Goal: Check status: Check status

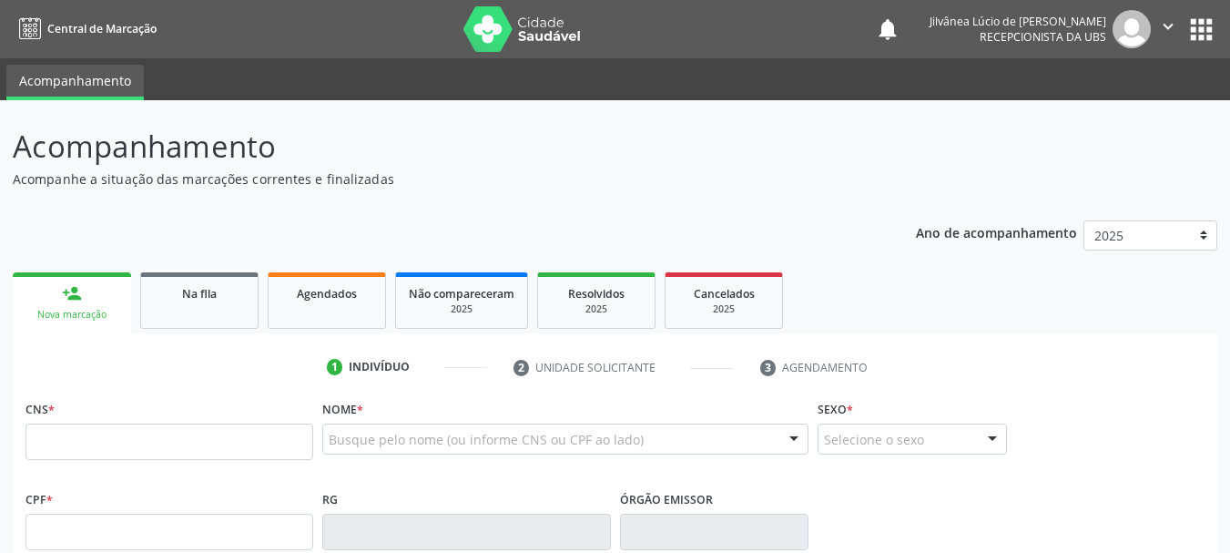
click at [220, 305] on link "Na fila" at bounding box center [199, 300] width 118 height 56
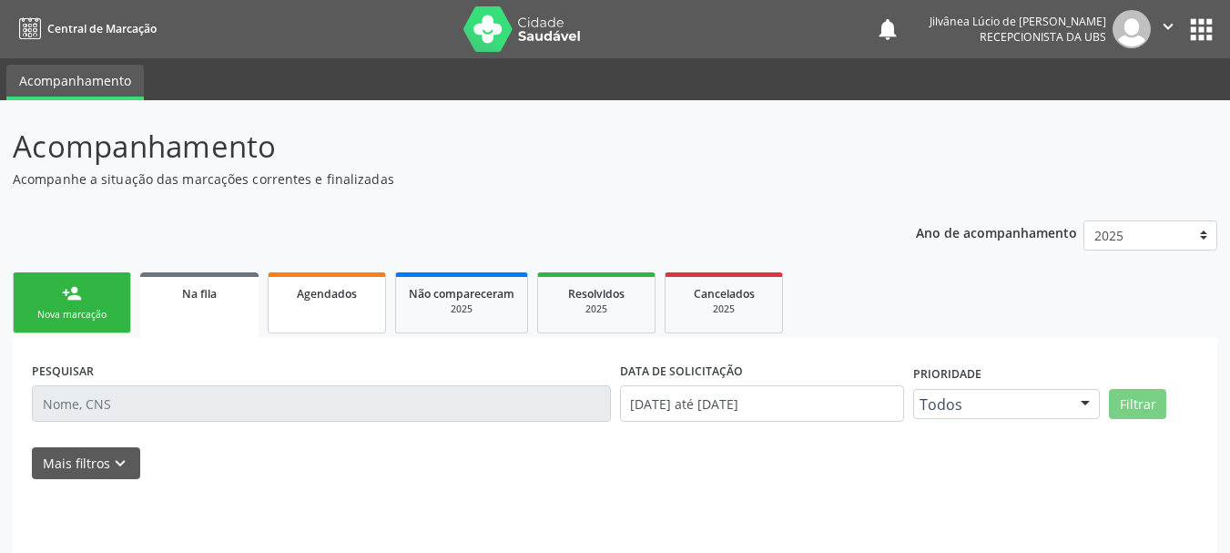
click at [305, 305] on link "Agendados" at bounding box center [327, 302] width 118 height 61
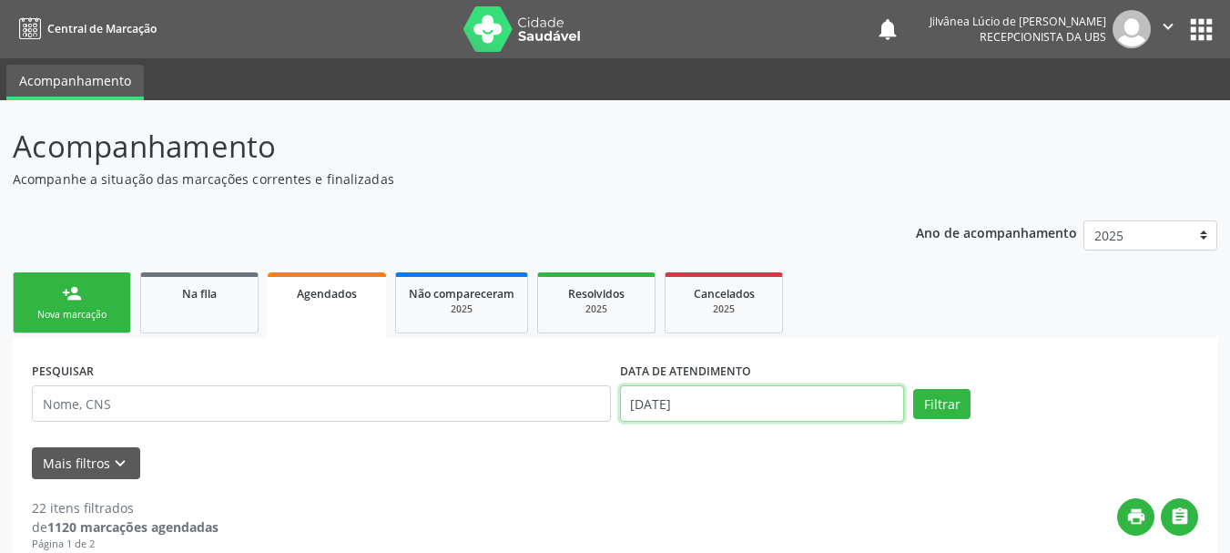
click at [736, 403] on input "[DATE]" at bounding box center [762, 403] width 285 height 36
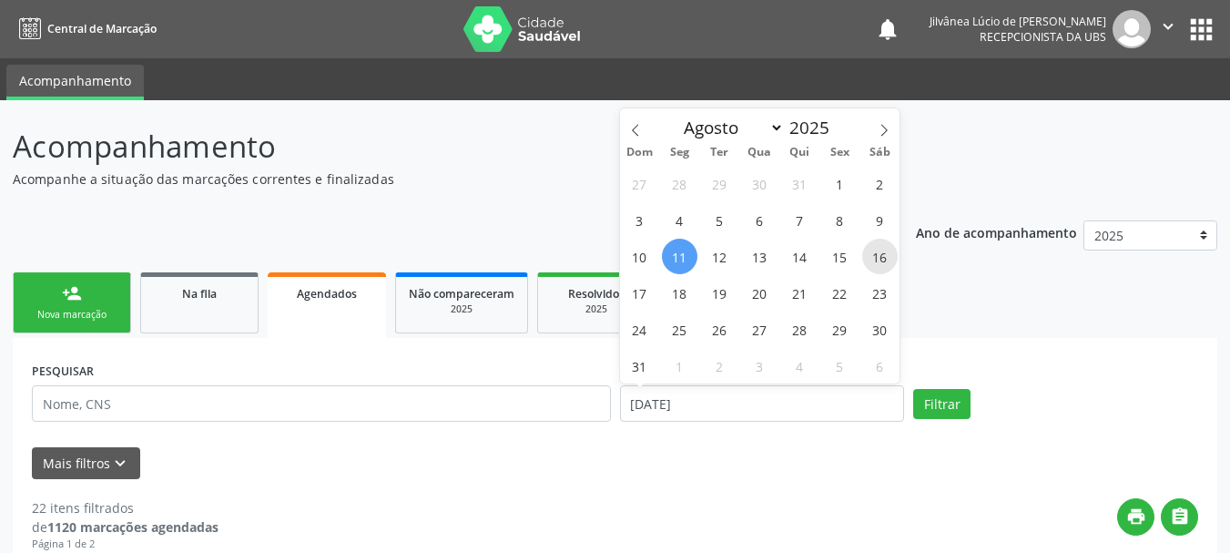
click at [877, 256] on span "16" at bounding box center [880, 257] width 36 height 36
type input "[DATE]"
click at [937, 321] on ul "person_add Nova marcação Na fila Agendados Não compareceram 2025 Resolvidos 202…" at bounding box center [615, 303] width 1204 height 70
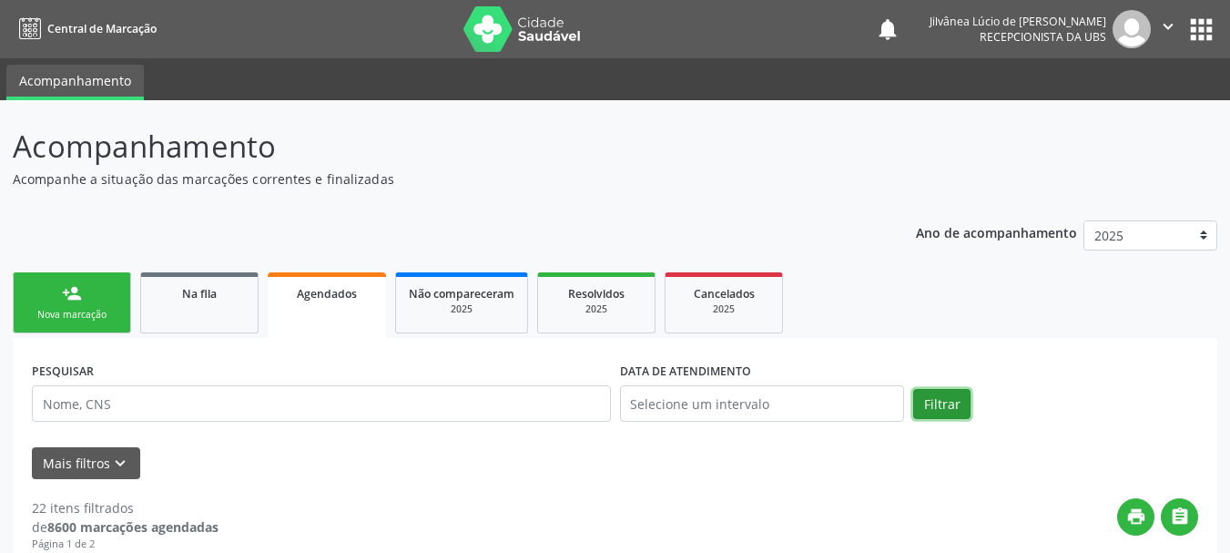
click at [939, 400] on button "Filtrar" at bounding box center [941, 404] width 57 height 31
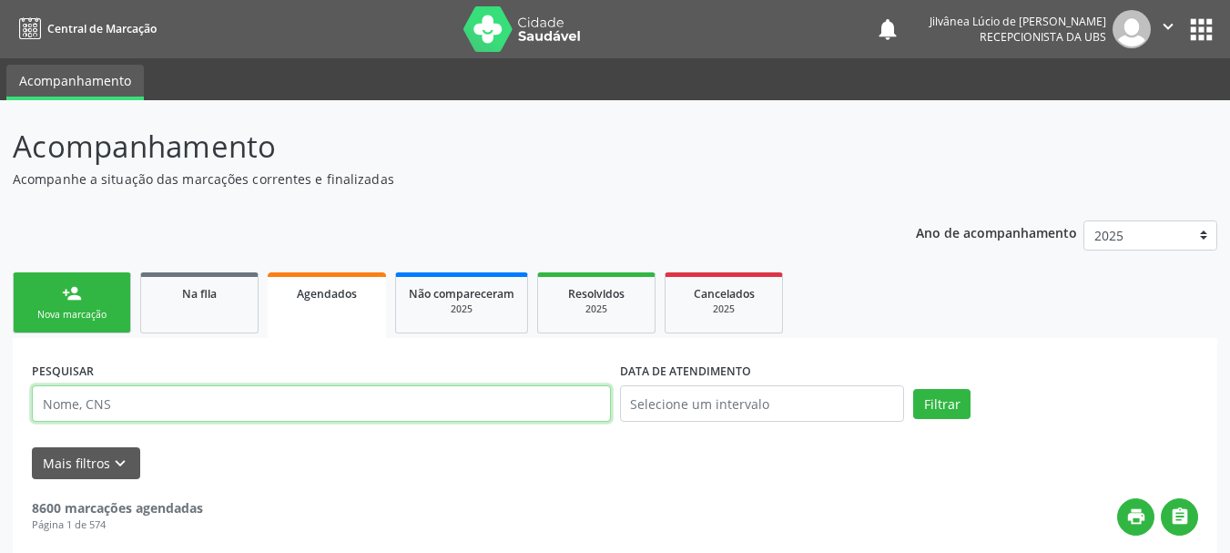
click at [303, 404] on input "text" at bounding box center [321, 403] width 579 height 36
paste input "Romicelia de [PERSON_NAME]"
click at [913, 389] on button "Filtrar" at bounding box center [941, 404] width 57 height 31
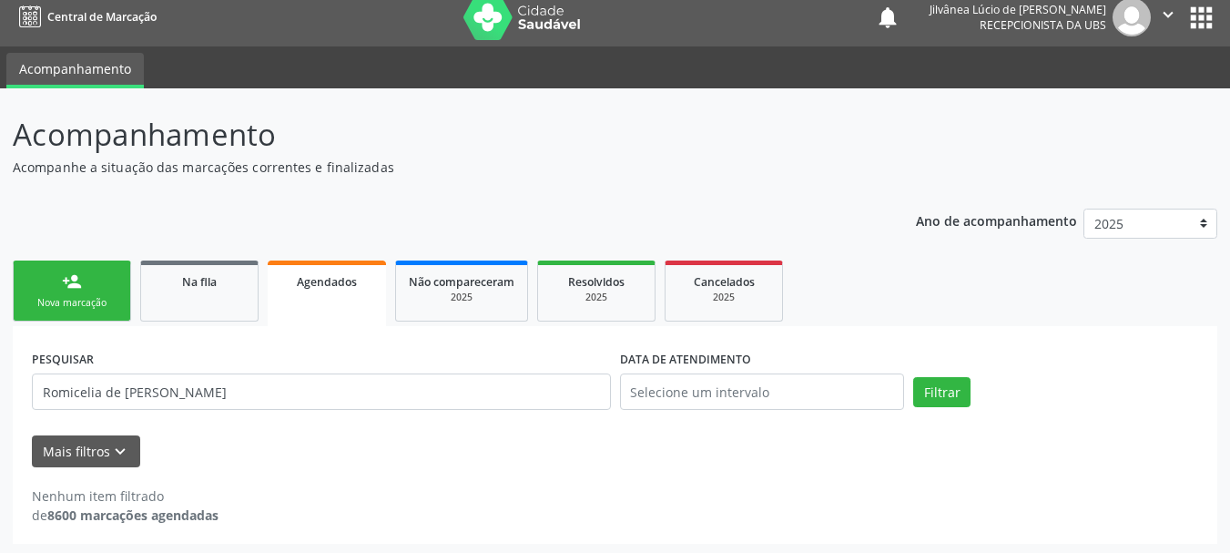
scroll to position [15, 0]
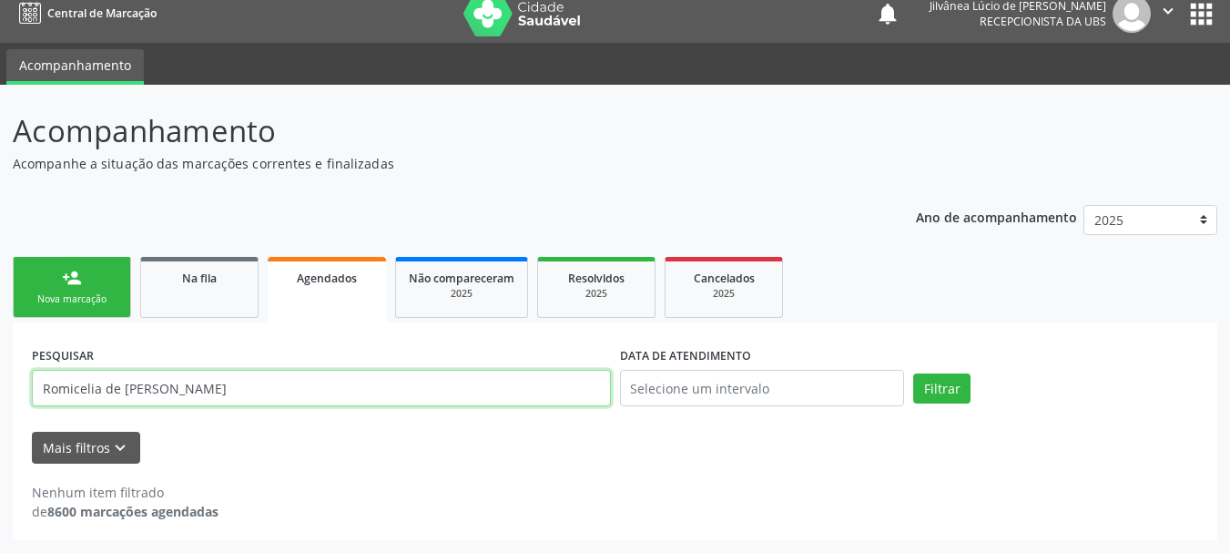
drag, startPoint x: 101, startPoint y: 386, endPoint x: 309, endPoint y: 383, distance: 207.6
click at [309, 383] on input "Romicelia de [PERSON_NAME]" at bounding box center [321, 388] width 579 height 36
click at [913, 373] on button "Filtrar" at bounding box center [941, 388] width 57 height 31
click at [77, 385] on input "Romicelia" at bounding box center [321, 388] width 579 height 36
type input "Romicélia"
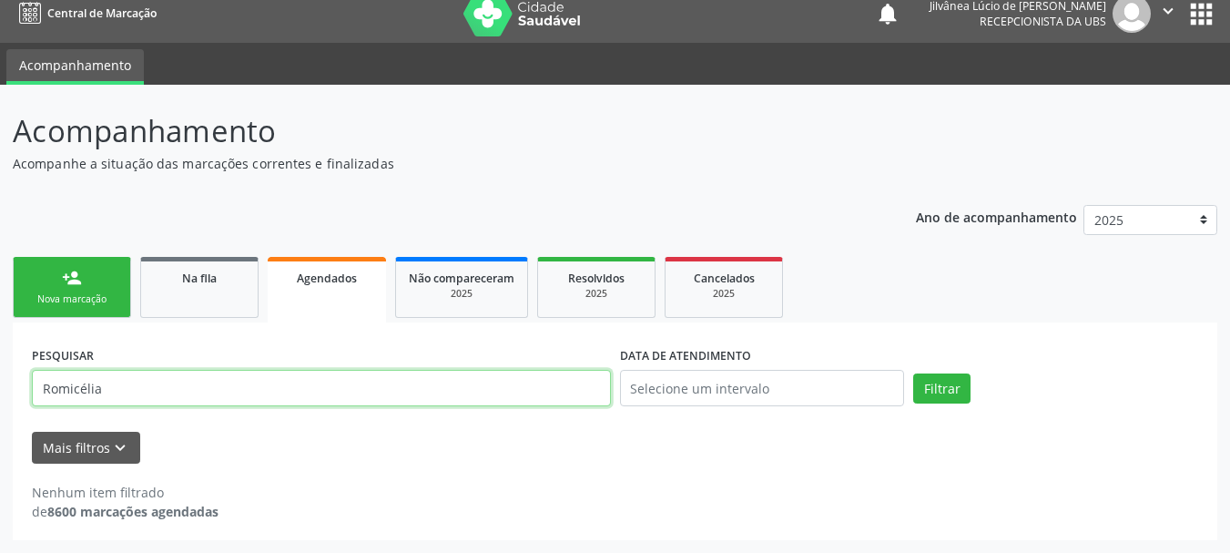
click at [913, 373] on button "Filtrar" at bounding box center [941, 388] width 57 height 31
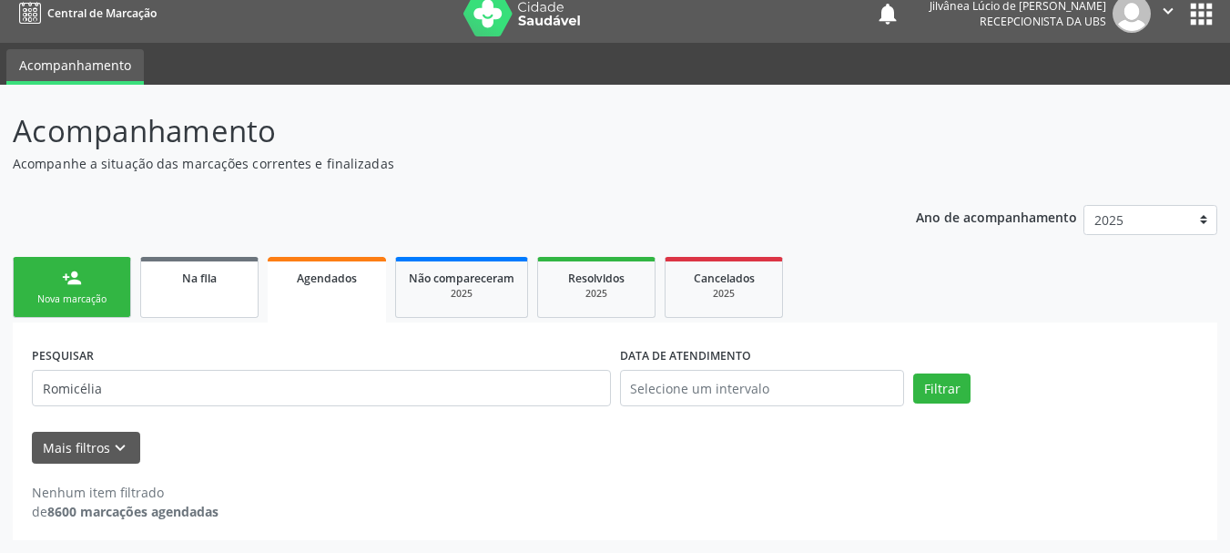
click at [227, 264] on link "Na fila" at bounding box center [199, 287] width 118 height 61
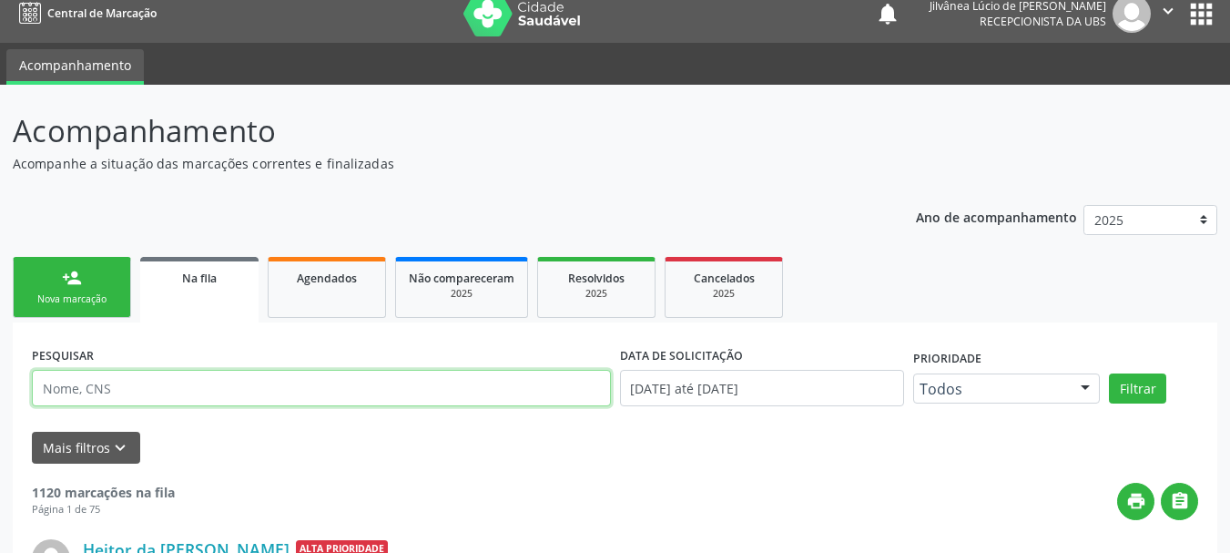
click at [173, 401] on input "text" at bounding box center [321, 388] width 579 height 36
paste input "Romicelia de [PERSON_NAME]"
click at [1109, 373] on button "Filtrar" at bounding box center [1137, 388] width 57 height 31
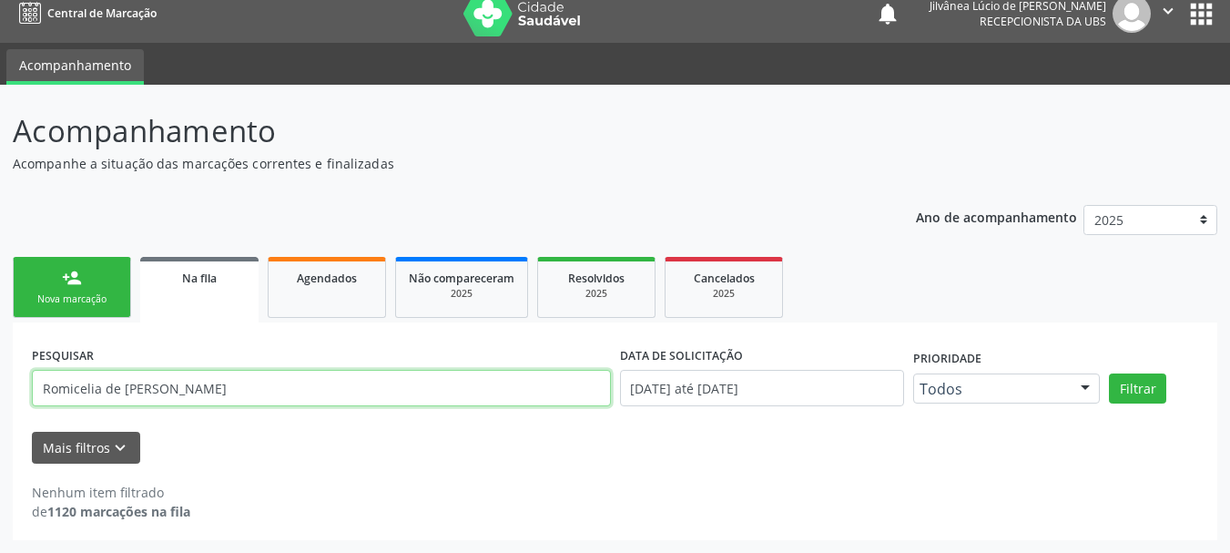
drag, startPoint x: 242, startPoint y: 384, endPoint x: 99, endPoint y: 392, distance: 143.2
click at [99, 392] on input "Romicelia de [PERSON_NAME]" at bounding box center [321, 388] width 579 height 36
click at [1109, 373] on button "Filtrar" at bounding box center [1137, 388] width 57 height 31
click at [80, 388] on input "Romicelia" at bounding box center [321, 388] width 579 height 36
click at [1109, 373] on button "Filtrar" at bounding box center [1137, 388] width 57 height 31
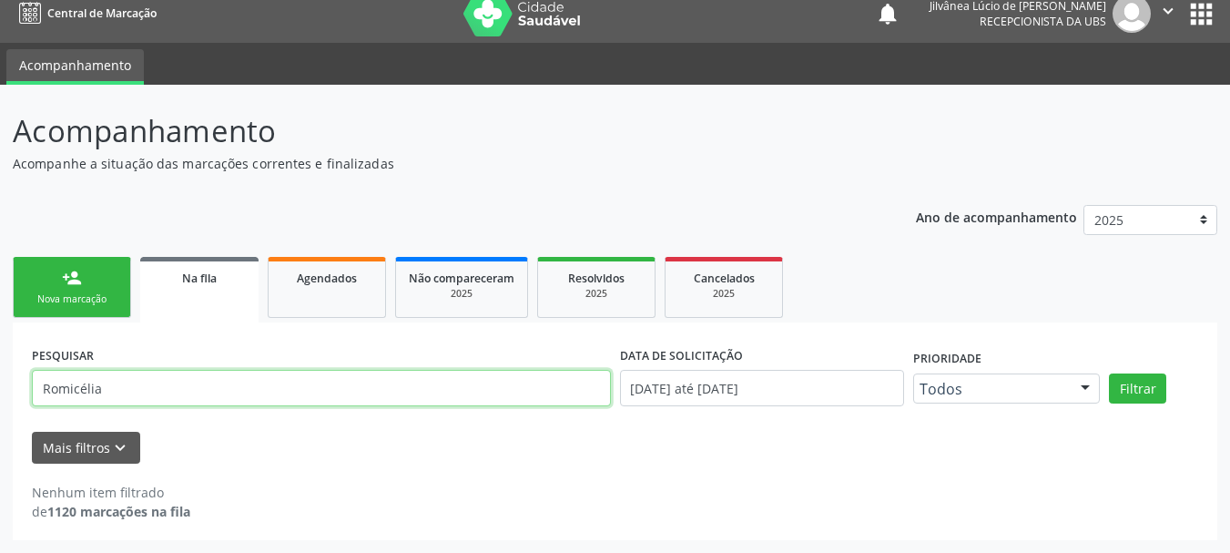
click at [95, 382] on input "Romicélia" at bounding box center [321, 388] width 579 height 36
type input "Romicéla"
click at [1109, 373] on button "Filtrar" at bounding box center [1137, 388] width 57 height 31
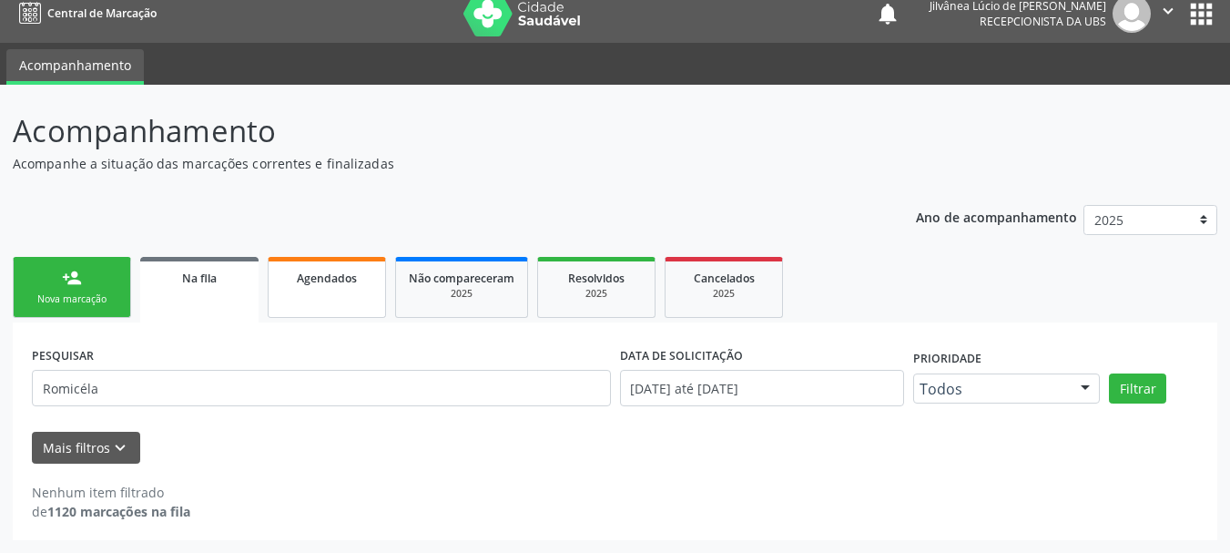
click at [329, 304] on link "Agendados" at bounding box center [327, 287] width 118 height 61
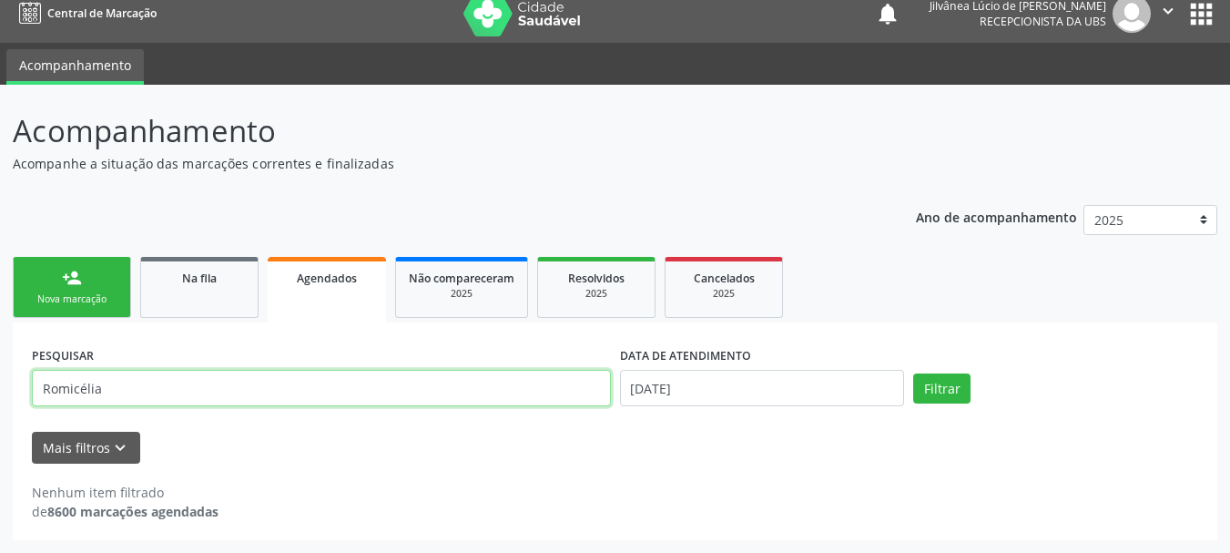
click at [0, 393] on div "Acompanhamento Acompanhe a situação das marcações correntes e finalizadas Relat…" at bounding box center [615, 319] width 1230 height 468
paste input "Estefânia Santos da Cost"
type input "Estefânia [PERSON_NAME]"
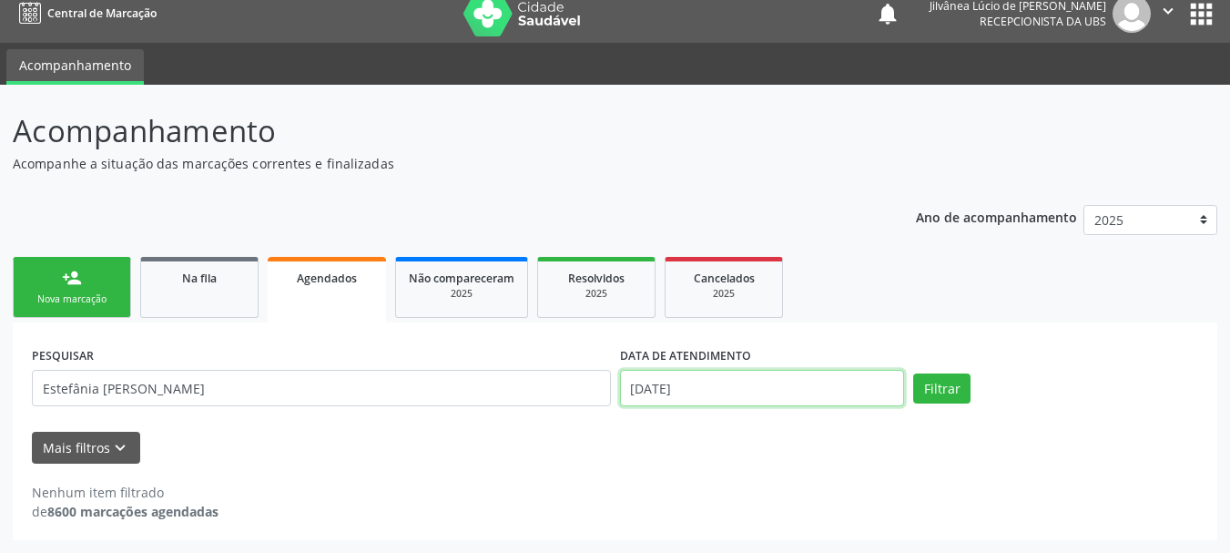
click at [689, 381] on input "[DATE]" at bounding box center [762, 388] width 285 height 36
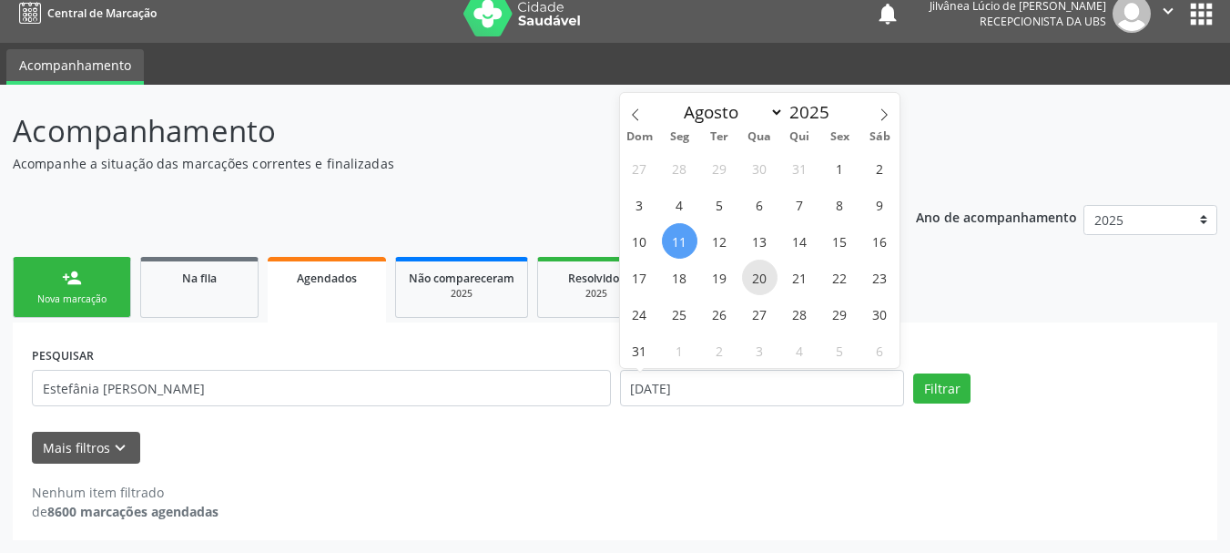
click at [756, 272] on span "20" at bounding box center [760, 277] width 36 height 36
type input "[DATE]"
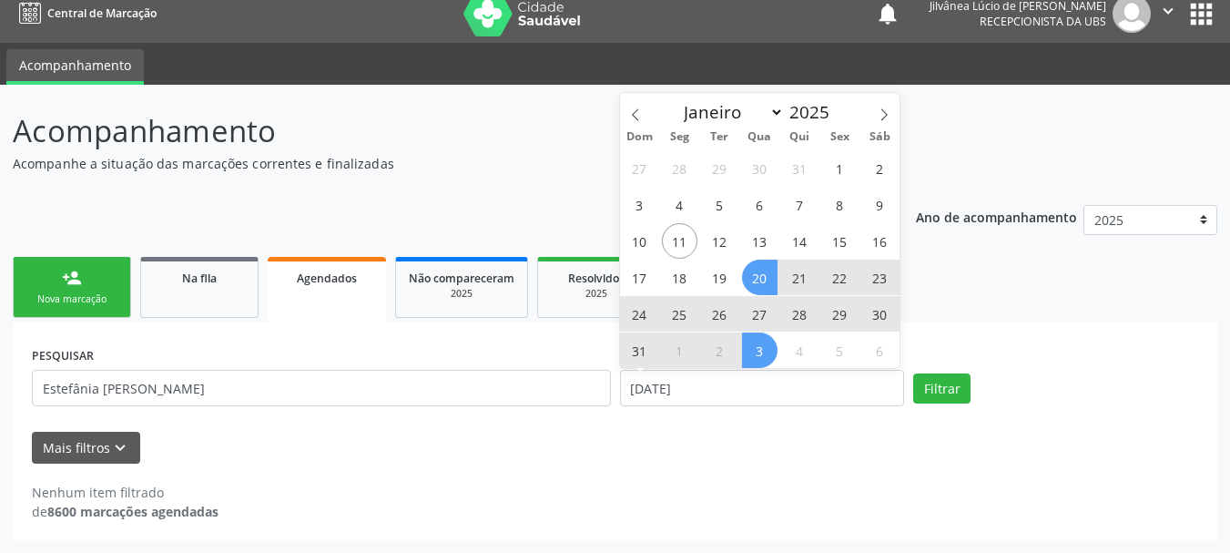
click at [988, 324] on div "PESQUISAR [PERSON_NAME] da Costa DATA DE ATENDIMENTO [DATE] Filtrar UNIDADE EXE…" at bounding box center [615, 430] width 1204 height 217
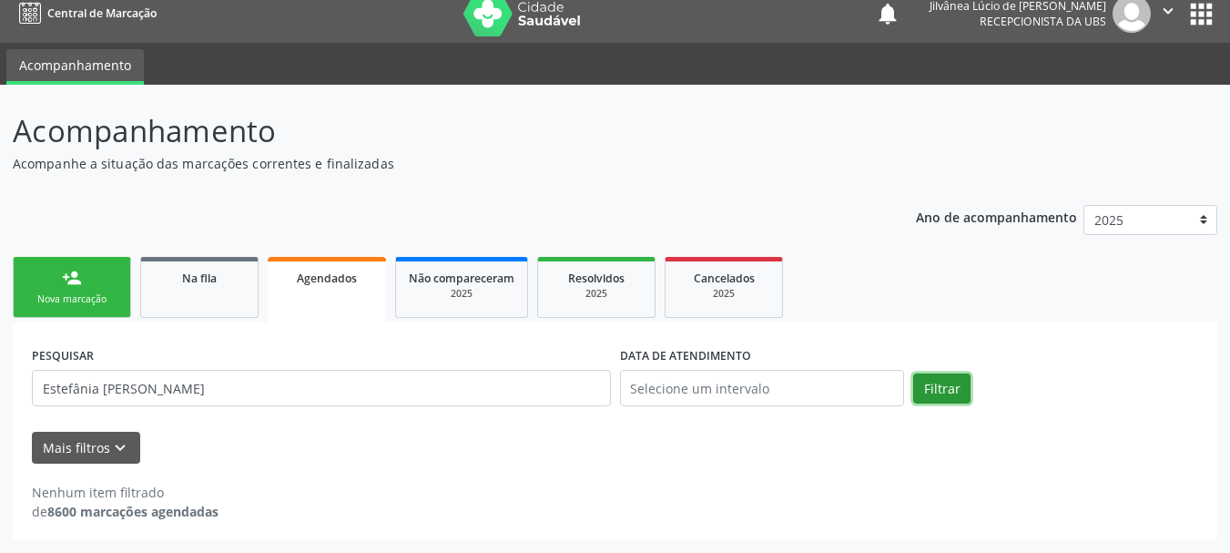
click at [952, 384] on button "Filtrar" at bounding box center [941, 388] width 57 height 31
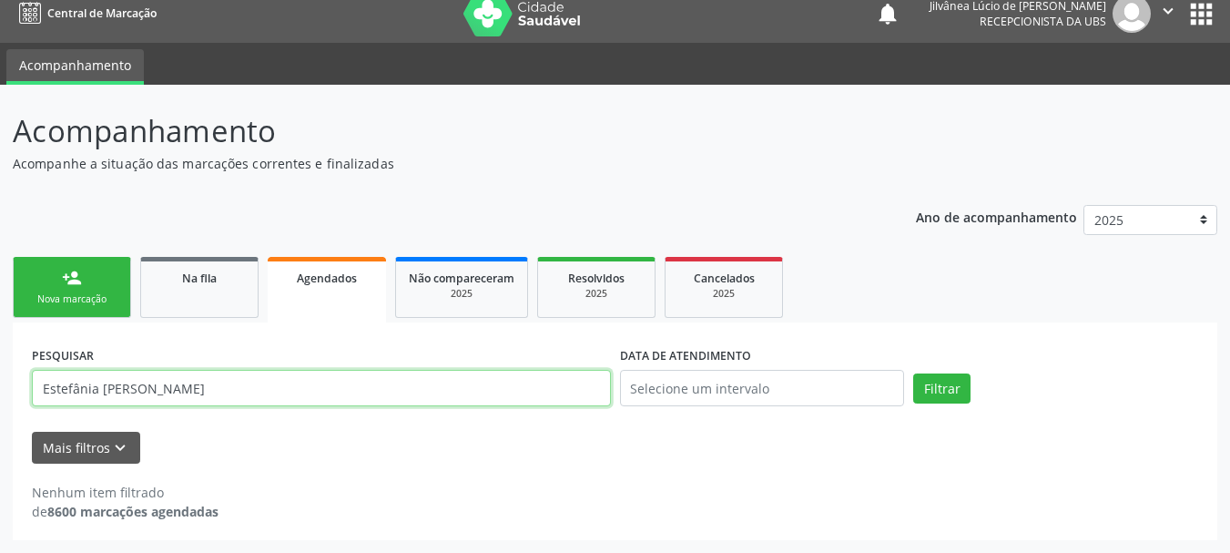
drag, startPoint x: 247, startPoint y: 393, endPoint x: 134, endPoint y: 395, distance: 112.9
click at [134, 395] on input "Estefânia [PERSON_NAME]" at bounding box center [321, 388] width 579 height 36
type input "[PERSON_NAME]"
click at [913, 373] on button "Filtrar" at bounding box center [941, 388] width 57 height 31
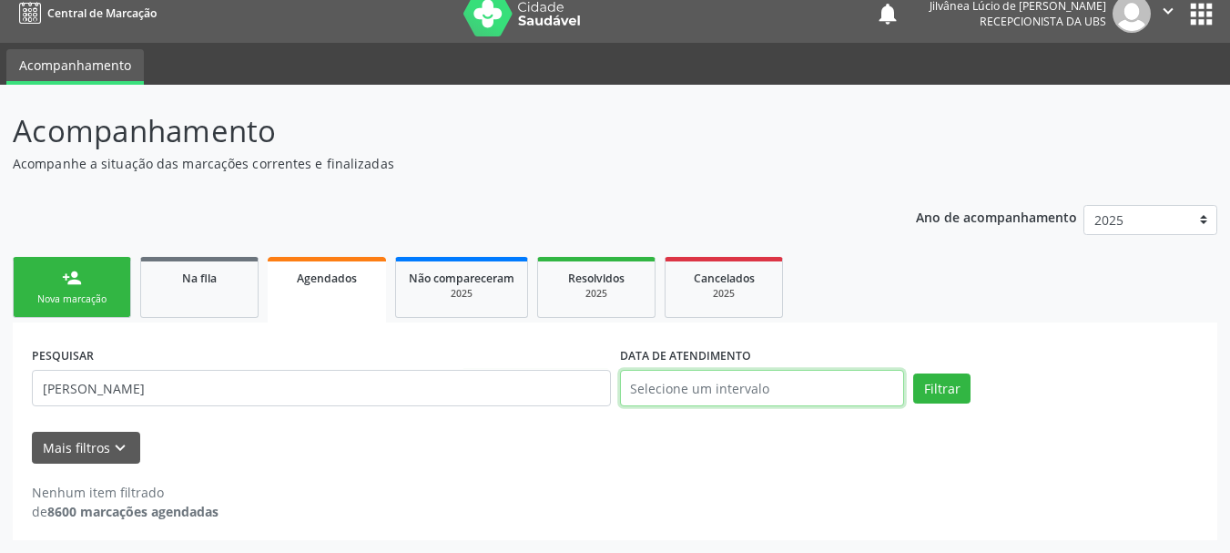
click at [788, 395] on input "text" at bounding box center [762, 388] width 285 height 36
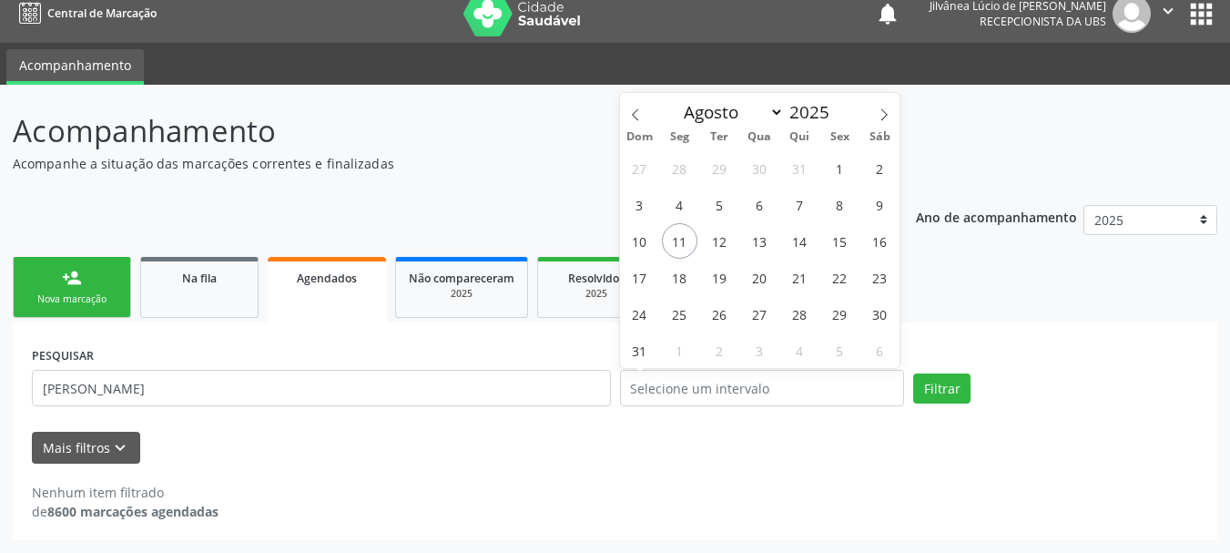
click at [960, 303] on ul "person_add Nova marcação Na fila Agendados Não compareceram 2025 Resolvidos 202…" at bounding box center [615, 287] width 1204 height 70
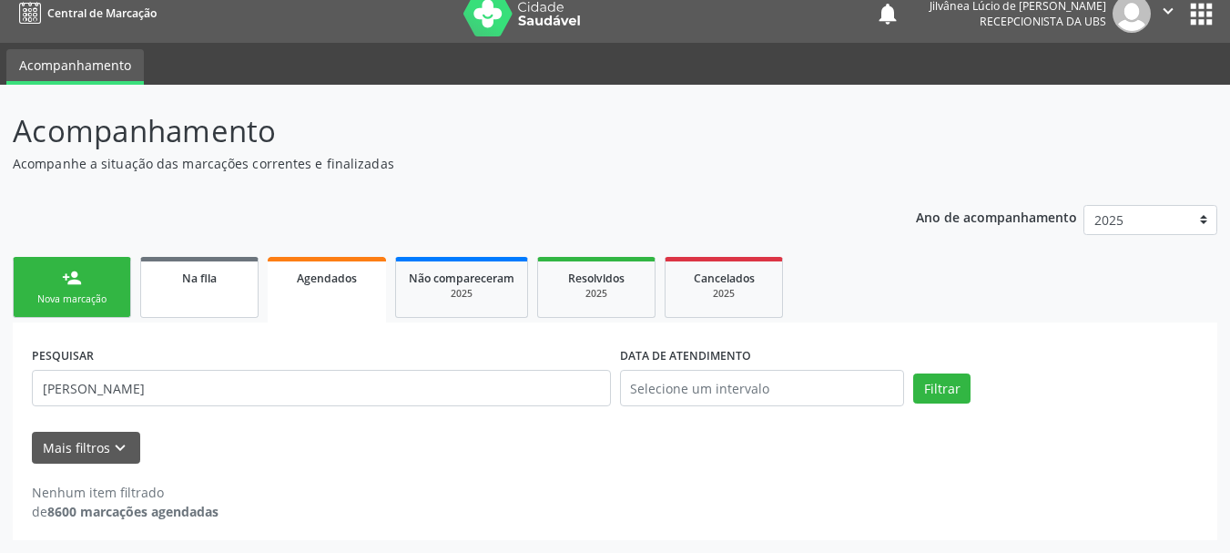
click at [186, 292] on link "Na fila" at bounding box center [199, 287] width 118 height 61
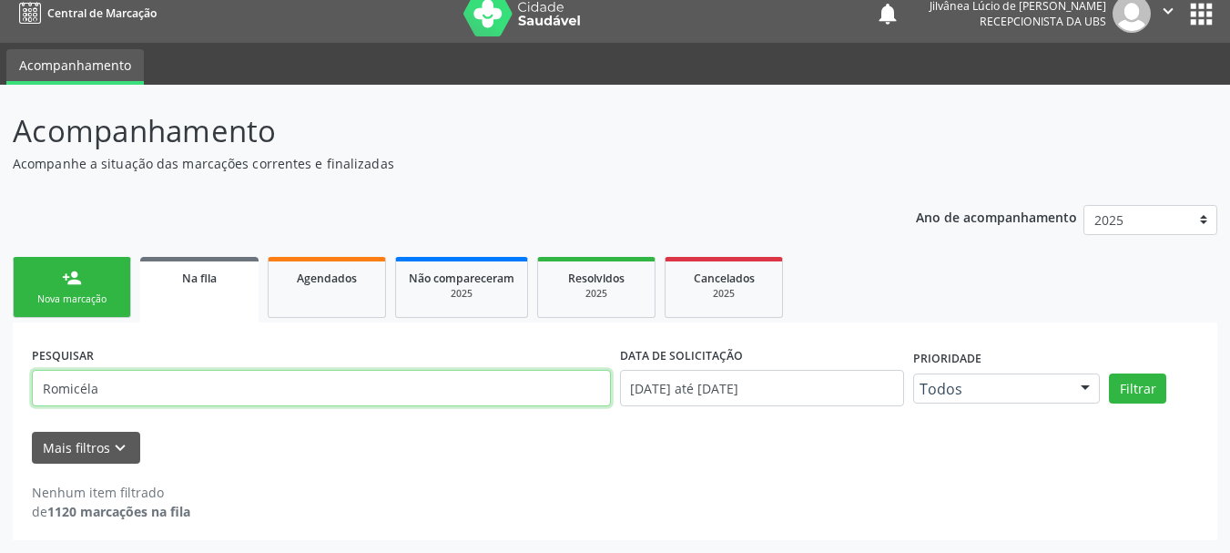
drag, startPoint x: 157, startPoint y: 386, endPoint x: 0, endPoint y: 404, distance: 158.5
click at [0, 404] on div "Acompanhamento Acompanhe a situação das marcações correntes e finalizadas Relat…" at bounding box center [615, 319] width 1230 height 468
click at [1109, 373] on button "Filtrar" at bounding box center [1137, 388] width 57 height 31
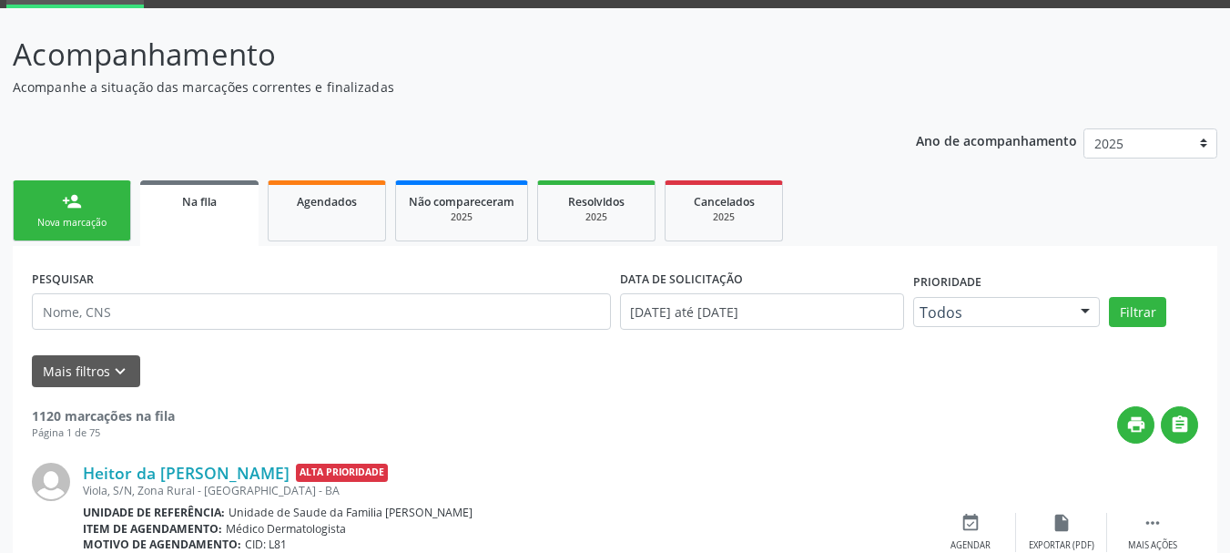
scroll to position [91, 0]
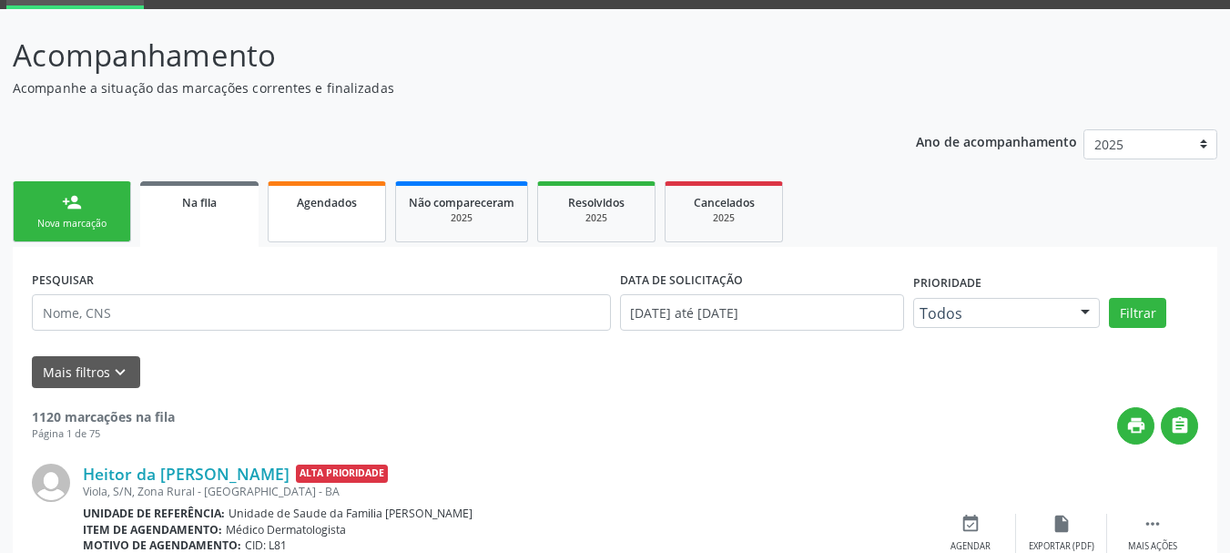
click at [333, 229] on link "Agendados" at bounding box center [327, 211] width 118 height 61
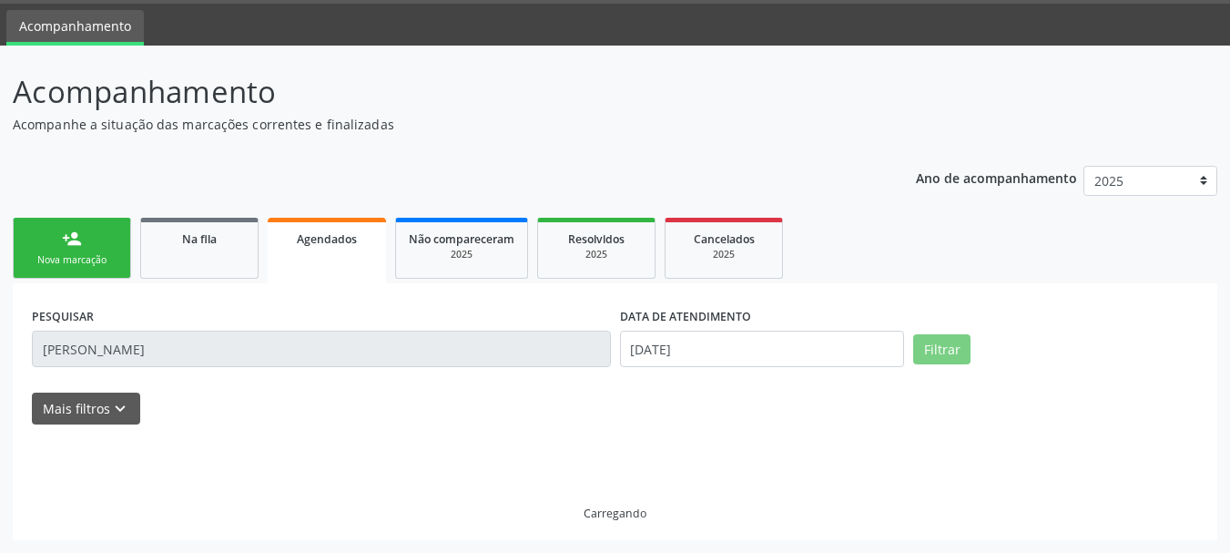
scroll to position [15, 0]
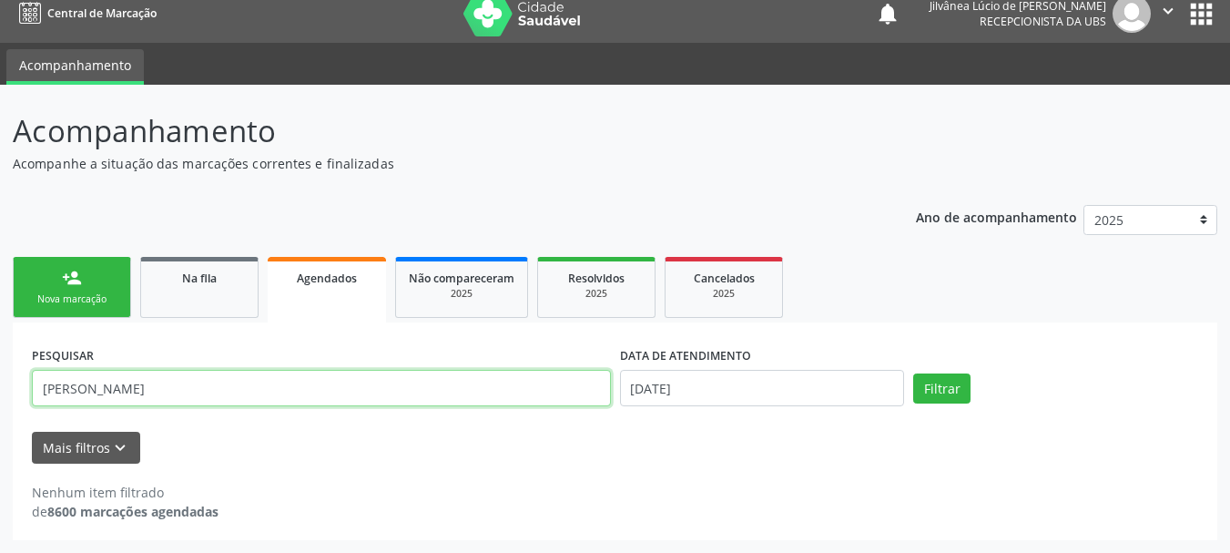
click at [140, 390] on input "[PERSON_NAME]" at bounding box center [321, 388] width 579 height 36
drag, startPoint x: 140, startPoint y: 390, endPoint x: 96, endPoint y: 405, distance: 46.4
click at [96, 405] on input "[PERSON_NAME]" at bounding box center [321, 388] width 579 height 36
type input "Estefânia"
click at [913, 373] on button "Filtrar" at bounding box center [941, 388] width 57 height 31
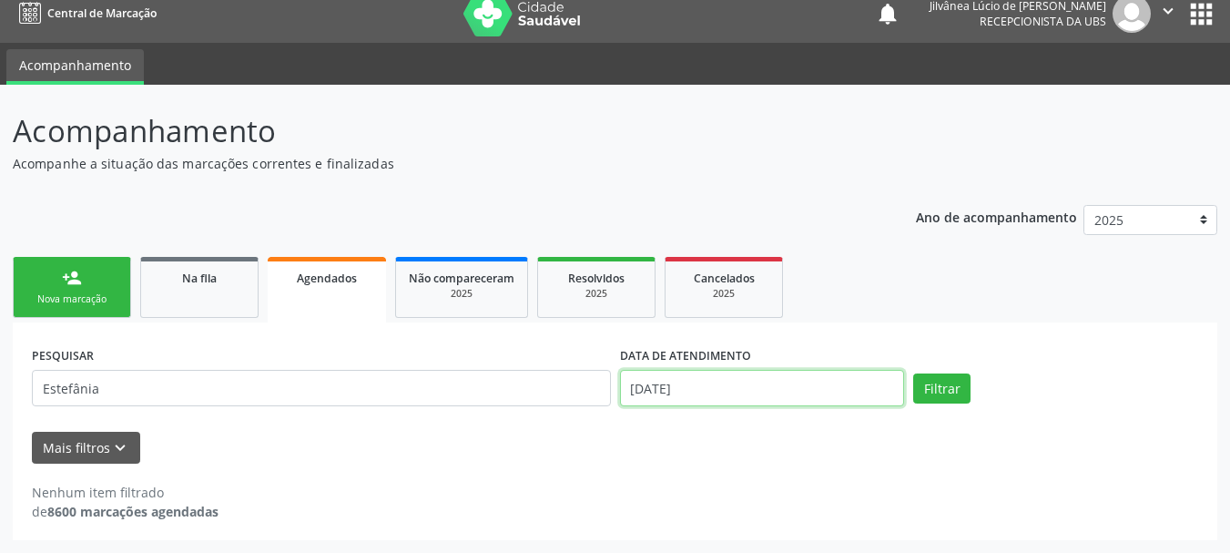
click at [680, 375] on input "[DATE]" at bounding box center [762, 388] width 285 height 36
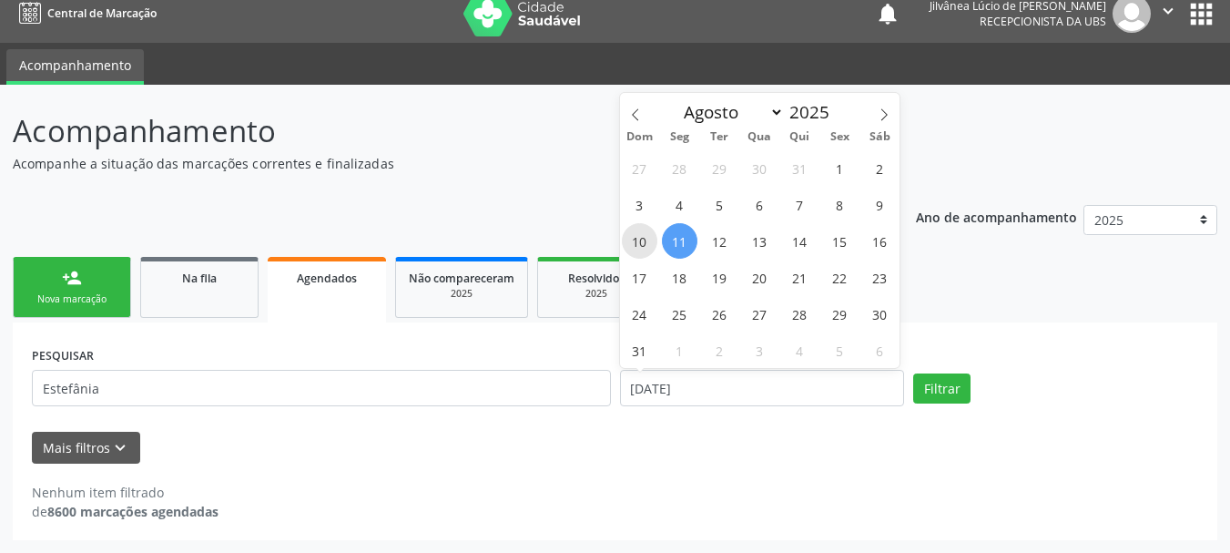
click at [649, 247] on span "10" at bounding box center [640, 241] width 36 height 36
type input "[DATE]"
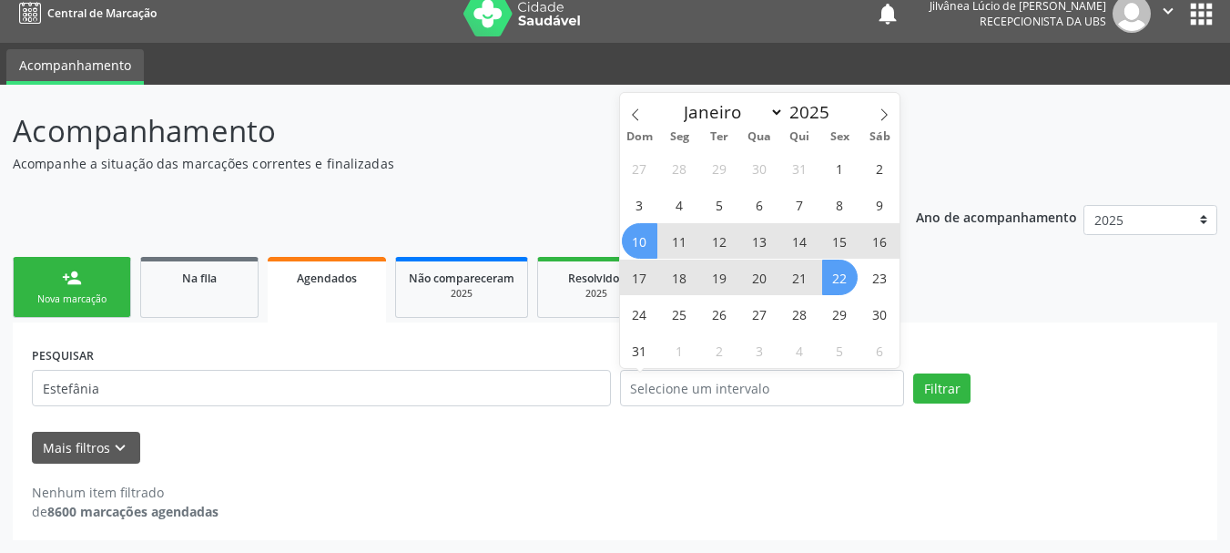
click at [1047, 292] on ul "person_add Nova marcação Na fila Agendados Não compareceram 2025 Resolvidos 202…" at bounding box center [615, 287] width 1204 height 70
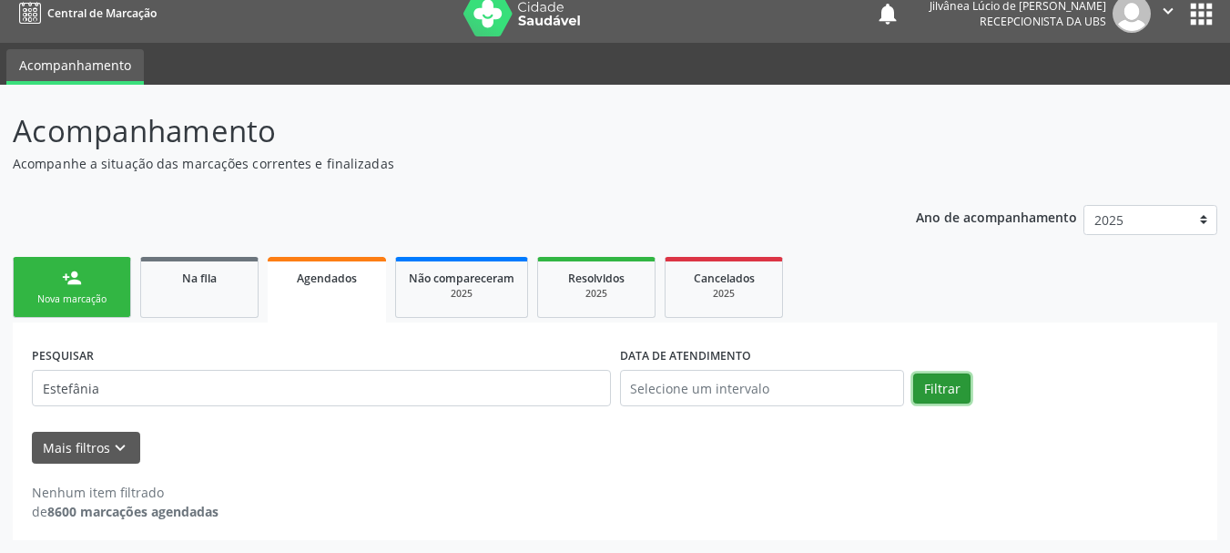
click at [951, 394] on button "Filtrar" at bounding box center [941, 388] width 57 height 31
click at [62, 275] on div "person_add" at bounding box center [72, 278] width 20 height 20
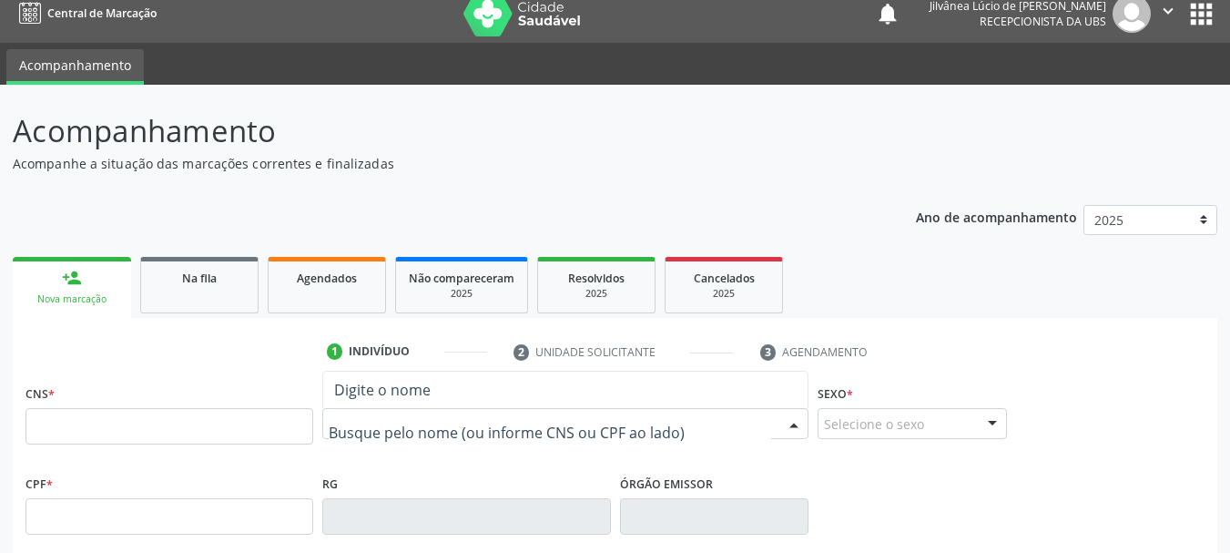
paste input "Estefânia [PERSON_NAME]"
type input "Estefânia [PERSON_NAME]"
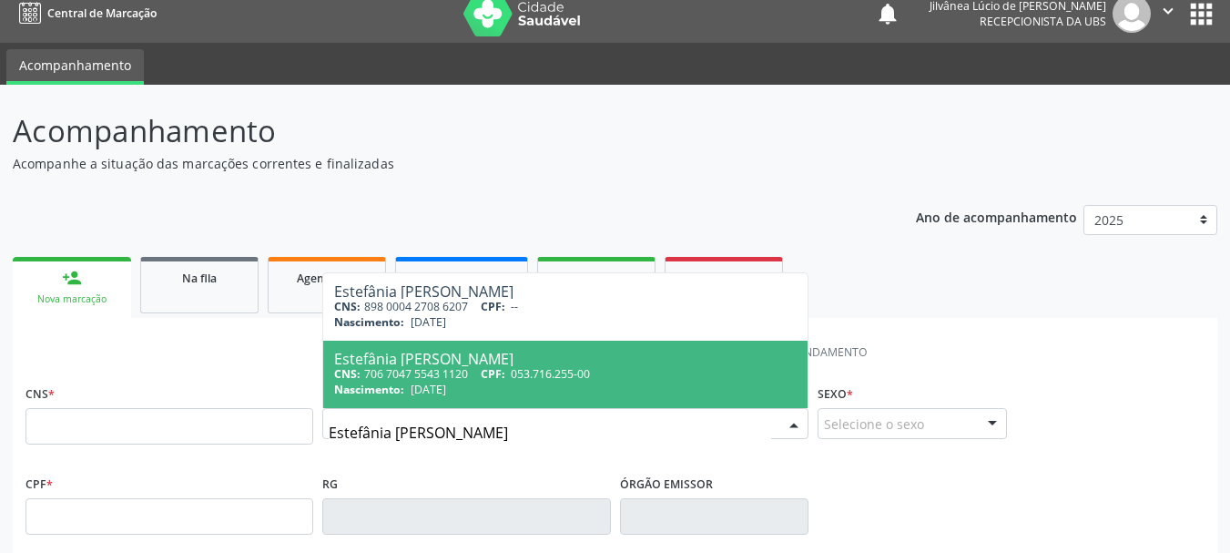
click at [484, 366] on div "CNS: 706 7047 5543 1120 CPF: 053.716.255-00" at bounding box center [565, 373] width 462 height 15
type input "706 7047 5543 1120"
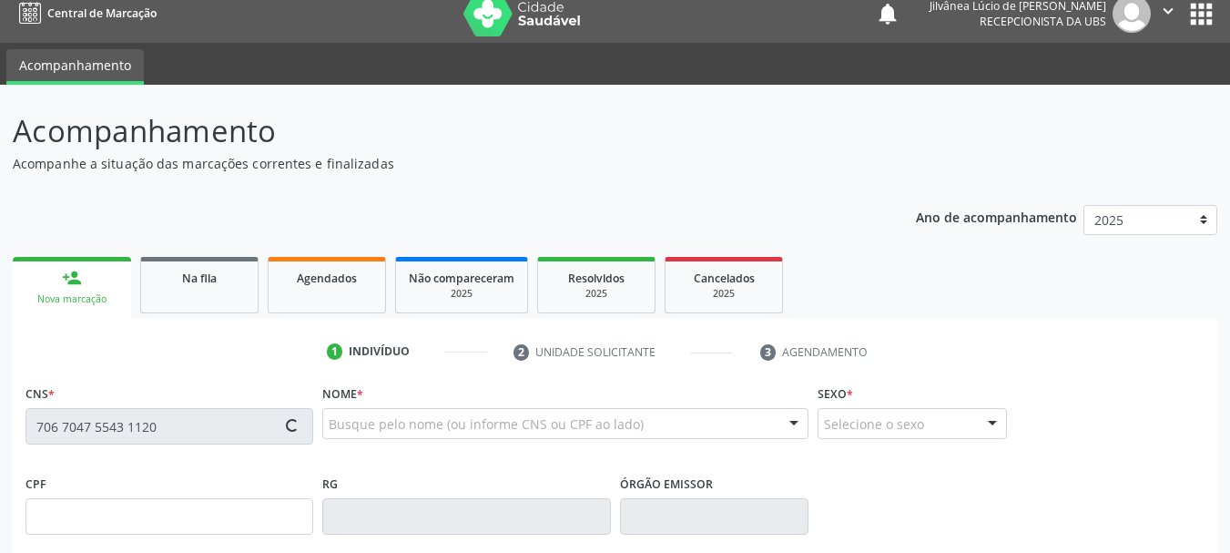
type input "053.716.255-00"
type input "[DATE]"
type input "[PERSON_NAME]"
type input "[PHONE_NUMBER]"
type input "S/N"
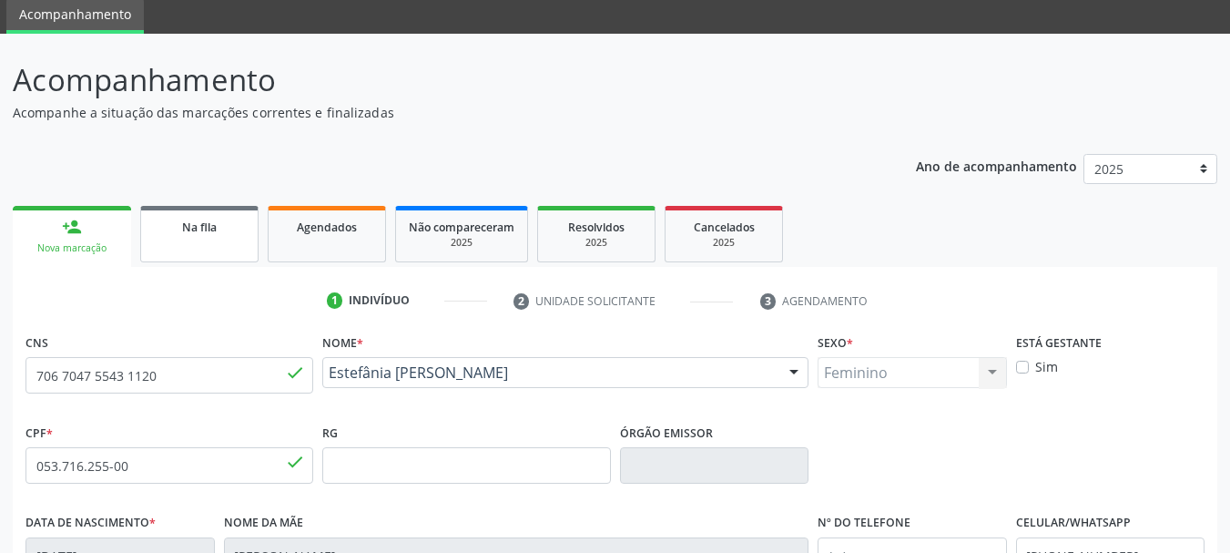
scroll to position [0, 0]
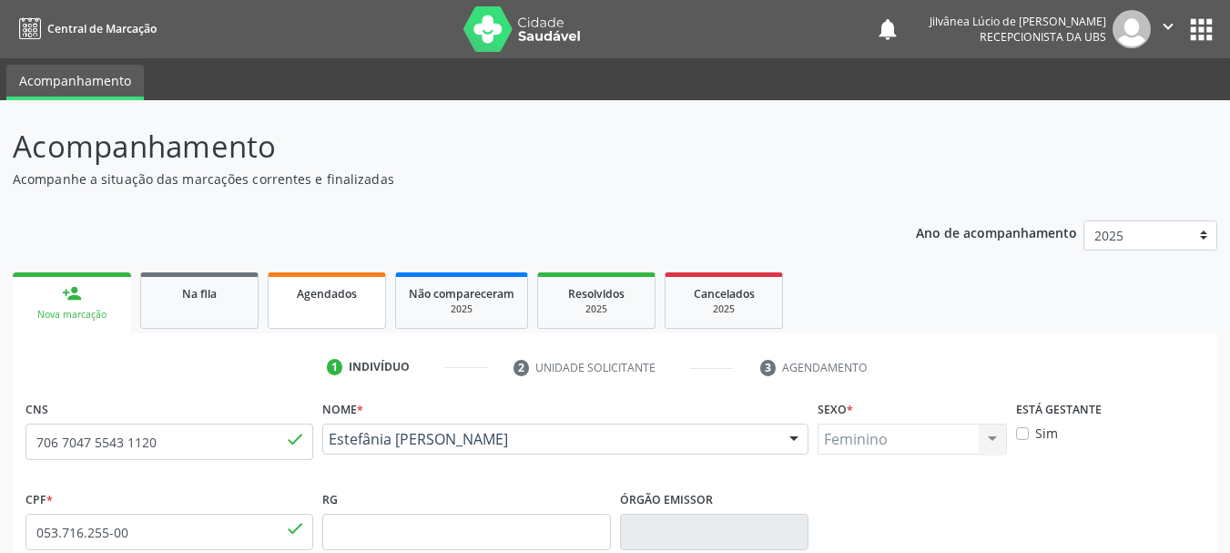
click at [290, 327] on link "Agendados" at bounding box center [327, 300] width 118 height 56
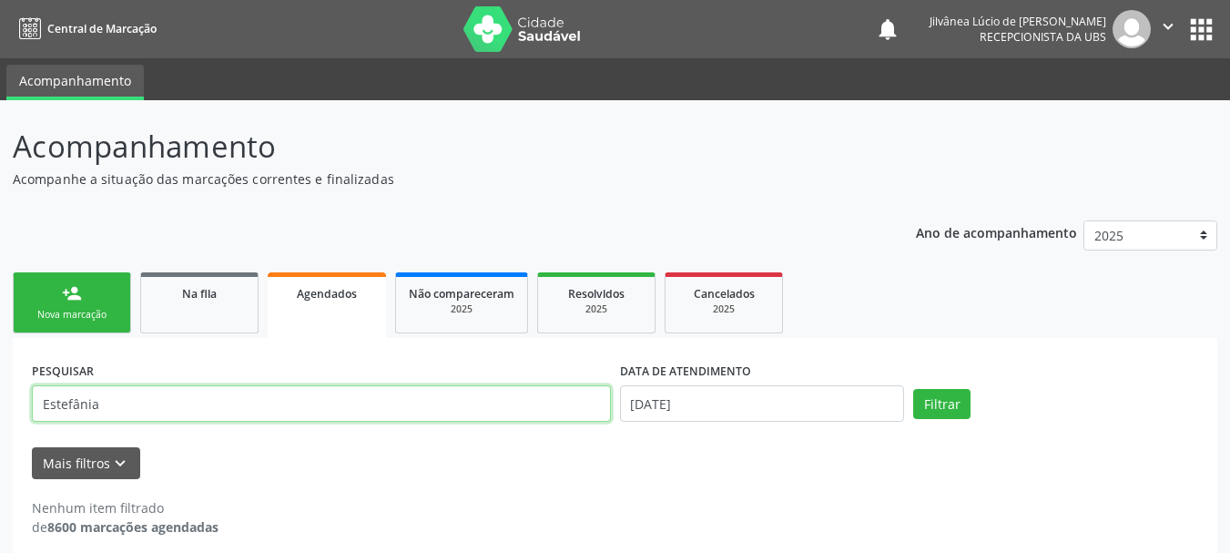
drag, startPoint x: 185, startPoint y: 412, endPoint x: 0, endPoint y: 439, distance: 186.7
click at [0, 439] on div "Acompanhamento Acompanhe a situação das marcações correntes e finalizadas Relat…" at bounding box center [615, 334] width 1230 height 468
paste input "[PERSON_NAME]"
type input "[PERSON_NAME]"
click at [913, 389] on button "Filtrar" at bounding box center [941, 404] width 57 height 31
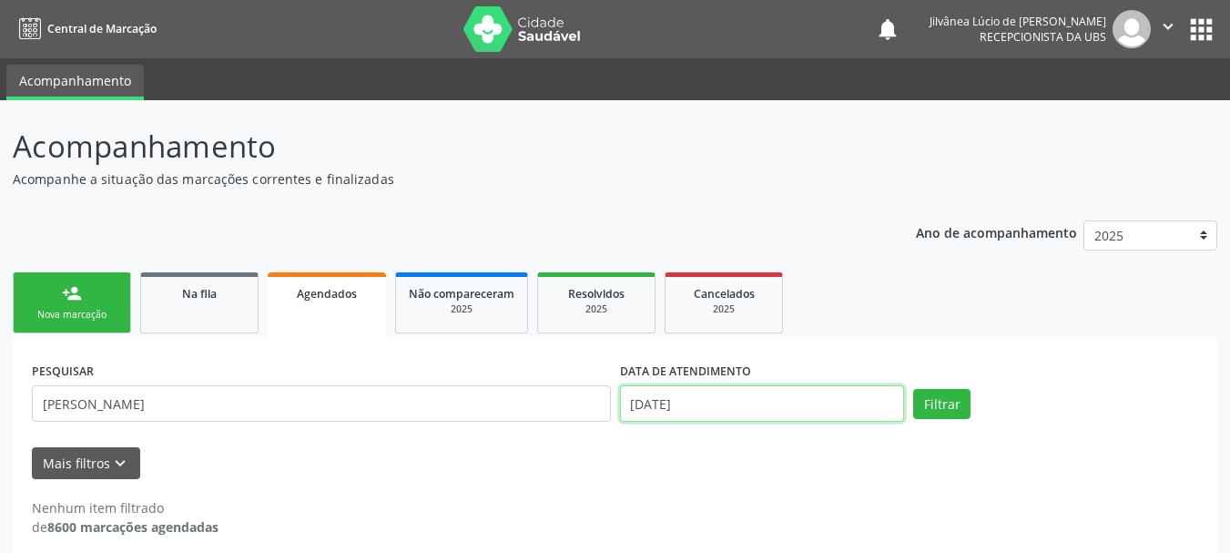
click at [709, 392] on input "[DATE]" at bounding box center [762, 403] width 285 height 36
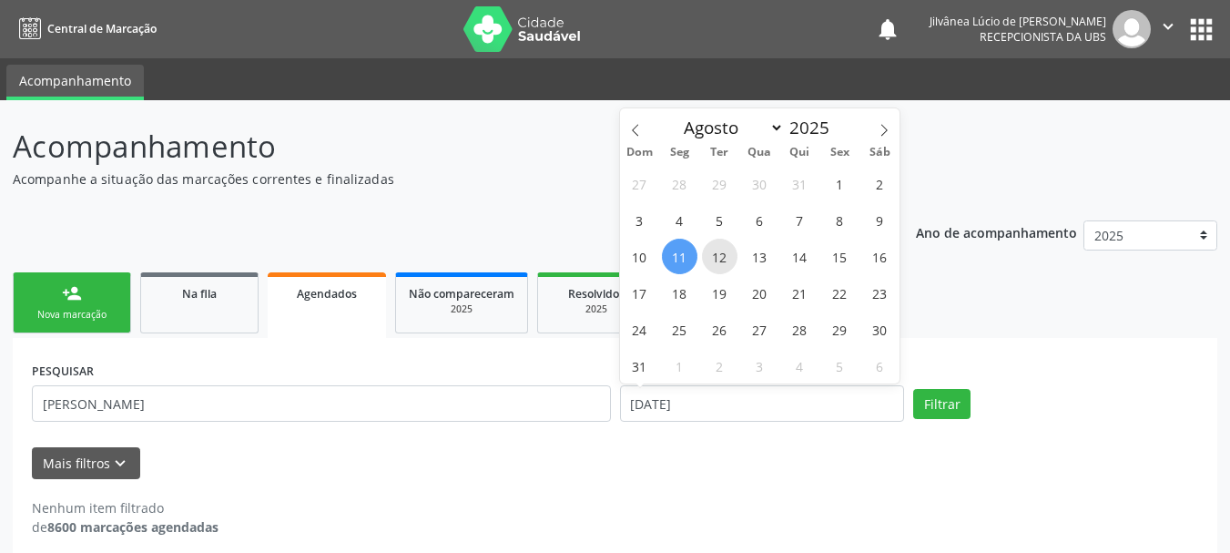
click at [718, 264] on span "12" at bounding box center [720, 257] width 36 height 36
type input "[DATE]"
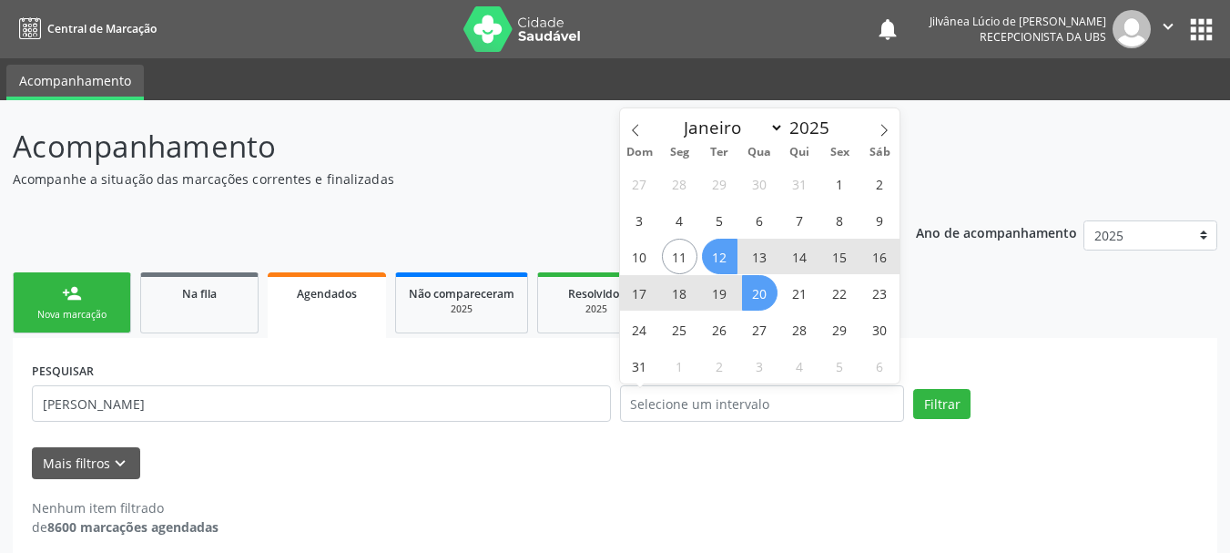
click at [976, 331] on ul "person_add Nova marcação Na fila Agendados Não compareceram 2025 Resolvidos 202…" at bounding box center [615, 303] width 1204 height 70
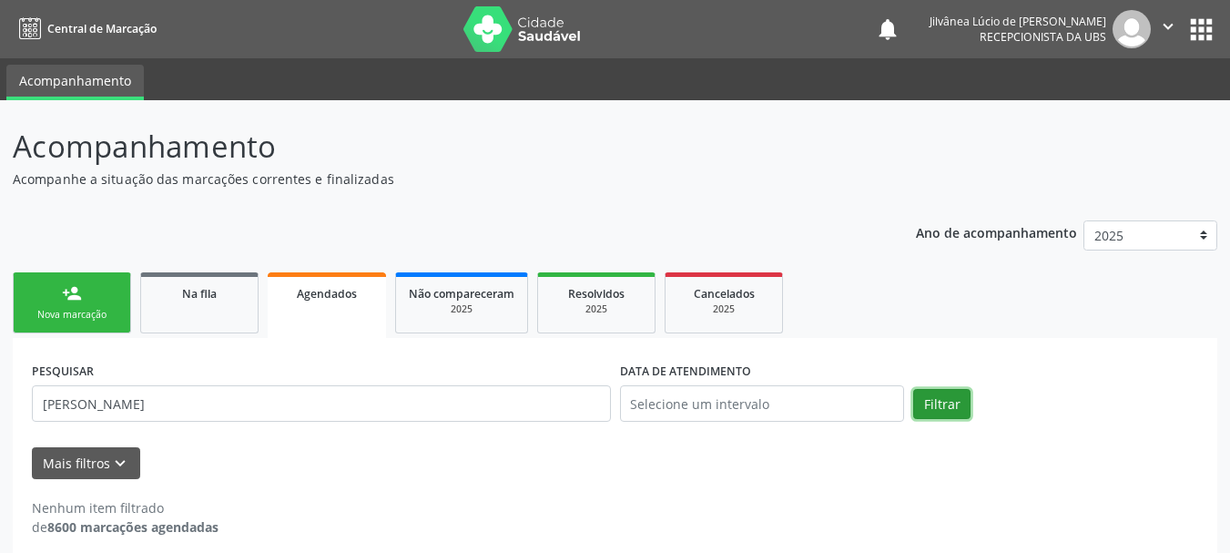
click at [952, 409] on button "Filtrar" at bounding box center [941, 404] width 57 height 31
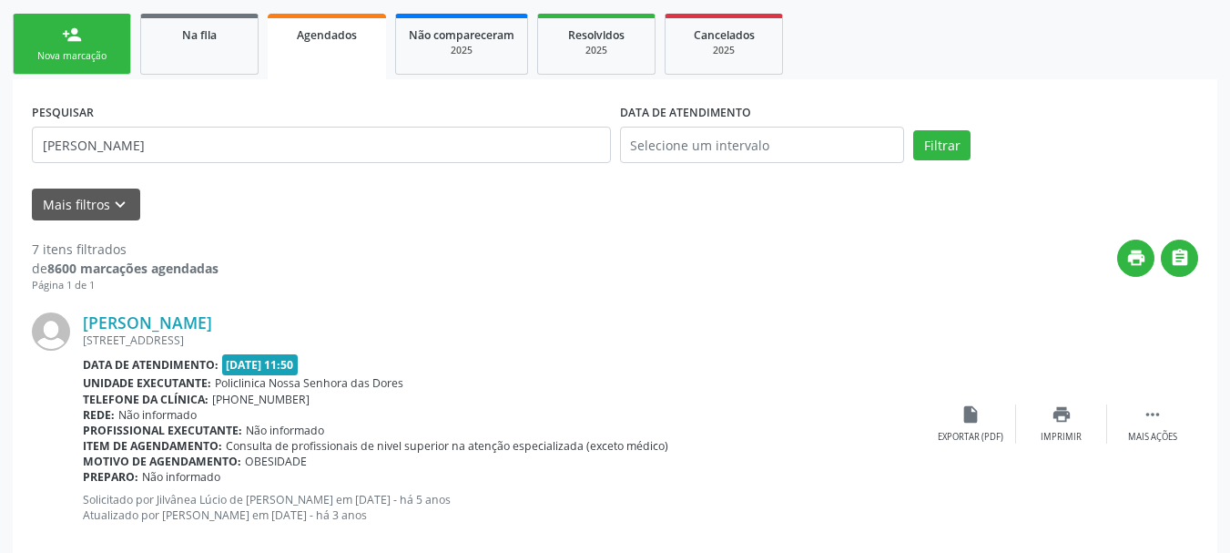
scroll to position [273, 0]
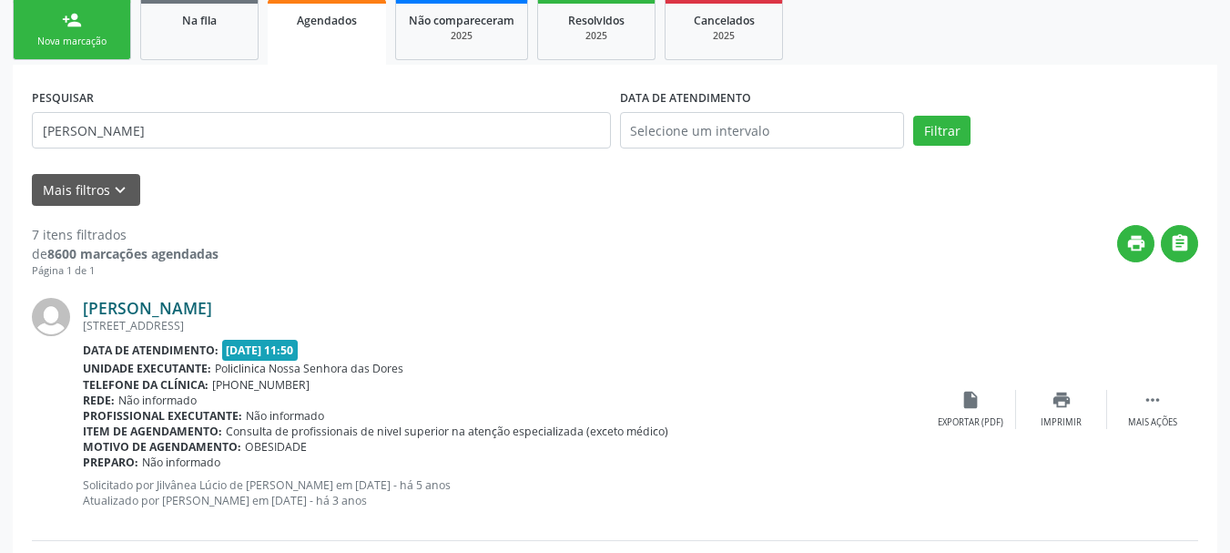
click at [133, 312] on link "[PERSON_NAME]" at bounding box center [147, 308] width 129 height 20
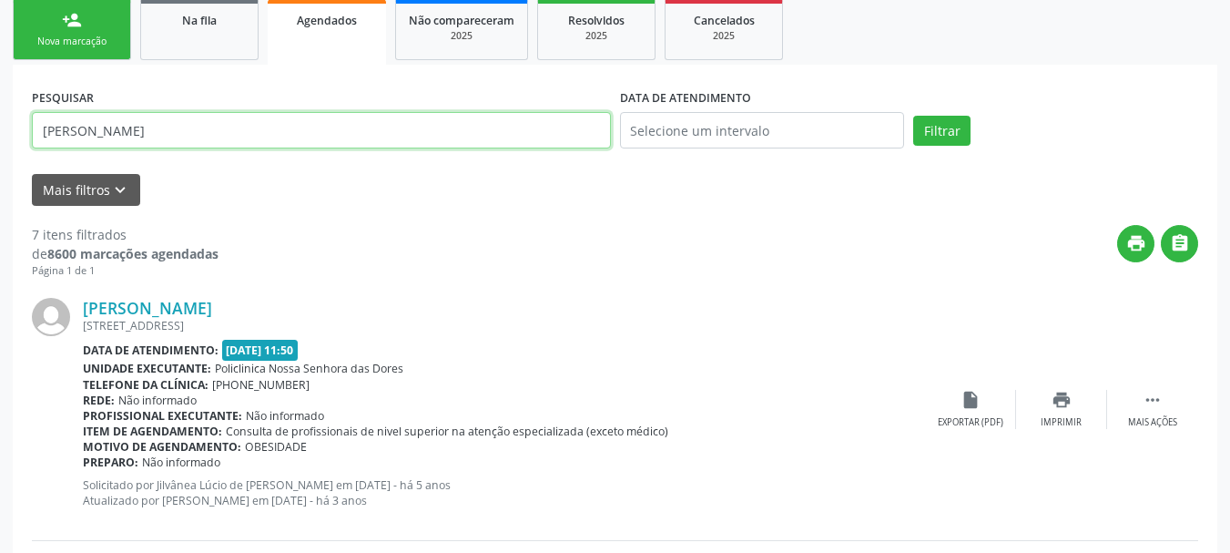
drag, startPoint x: 188, startPoint y: 143, endPoint x: 0, endPoint y: 155, distance: 187.9
paste input "Angelita de [PERSON_NAME]"
click at [913, 116] on button "Filtrar" at bounding box center [941, 131] width 57 height 31
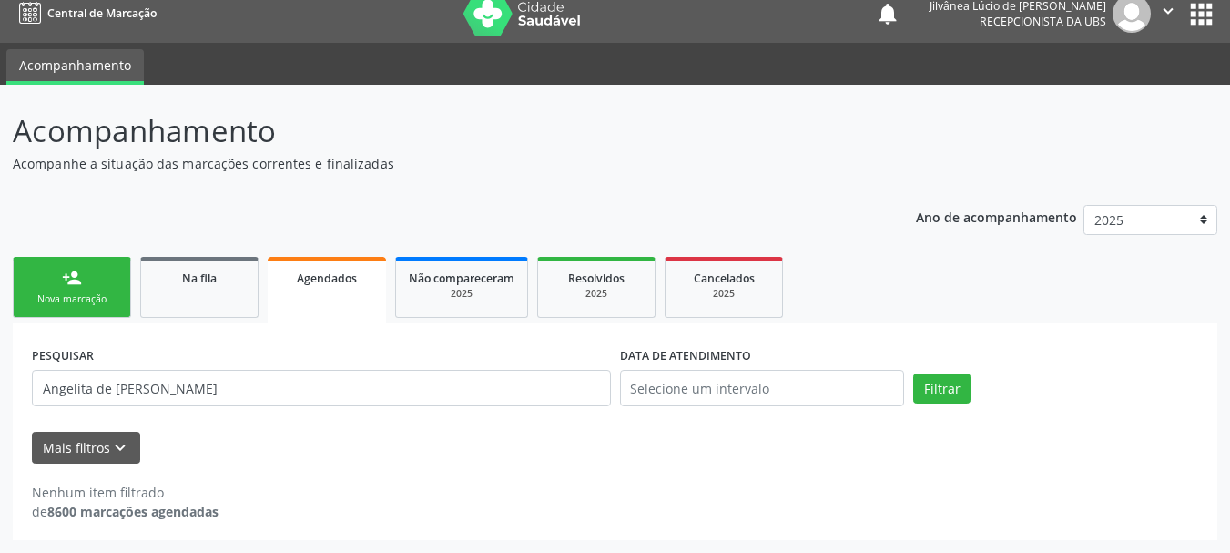
scroll to position [15, 0]
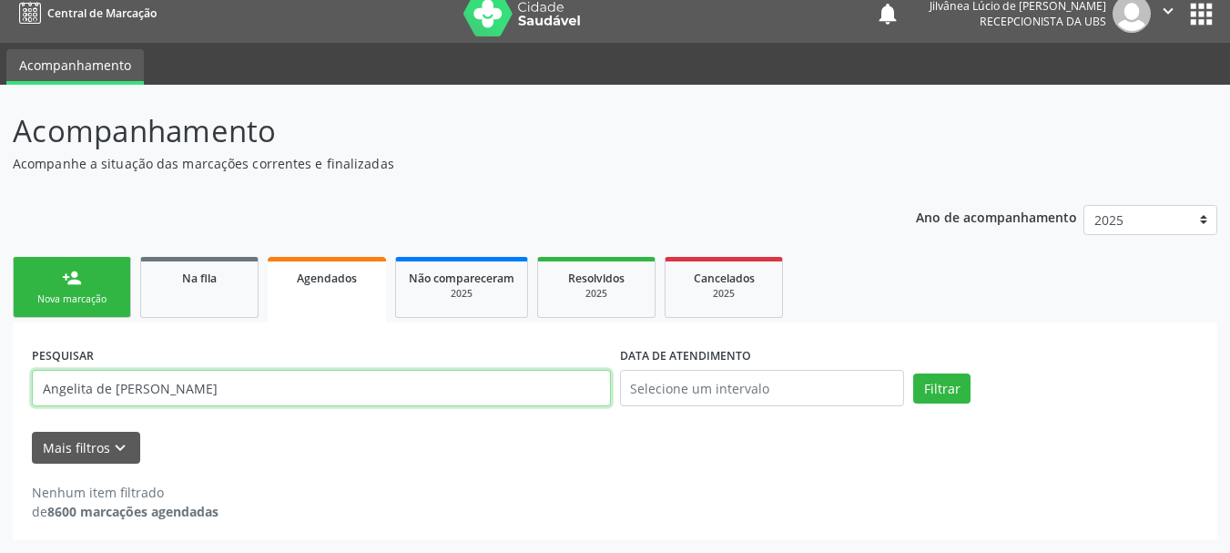
drag, startPoint x: 228, startPoint y: 391, endPoint x: 88, endPoint y: 401, distance: 139.7
click at [88, 401] on input "Angelita de [PERSON_NAME]" at bounding box center [321, 388] width 579 height 36
click at [913, 373] on button "Filtrar" at bounding box center [941, 388] width 57 height 31
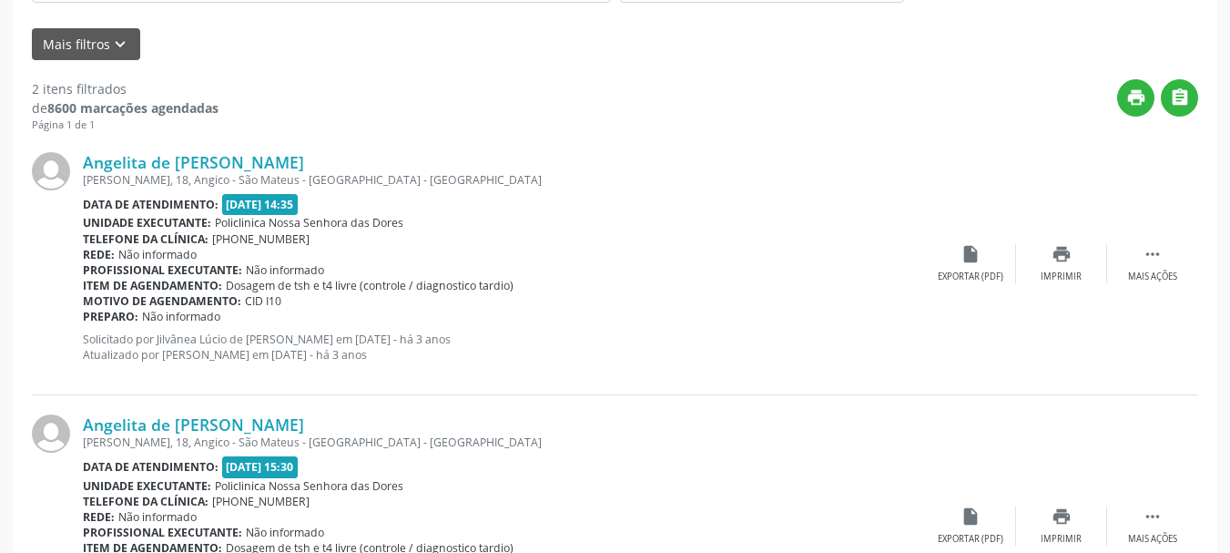
scroll to position [471, 0]
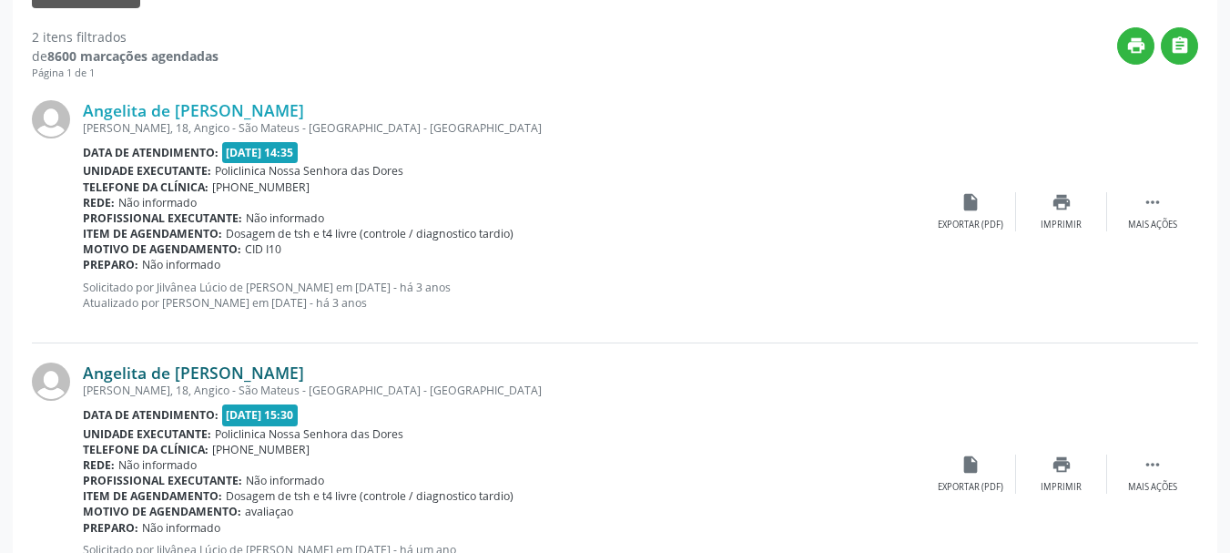
click at [137, 367] on link "Angelita de [PERSON_NAME]" at bounding box center [193, 372] width 221 height 20
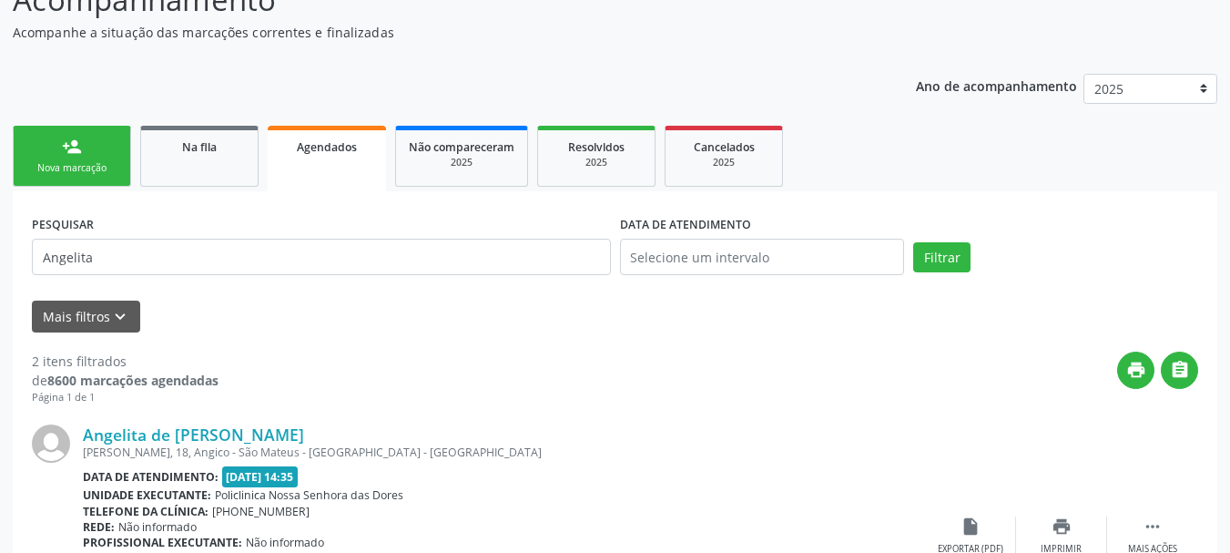
scroll to position [15, 0]
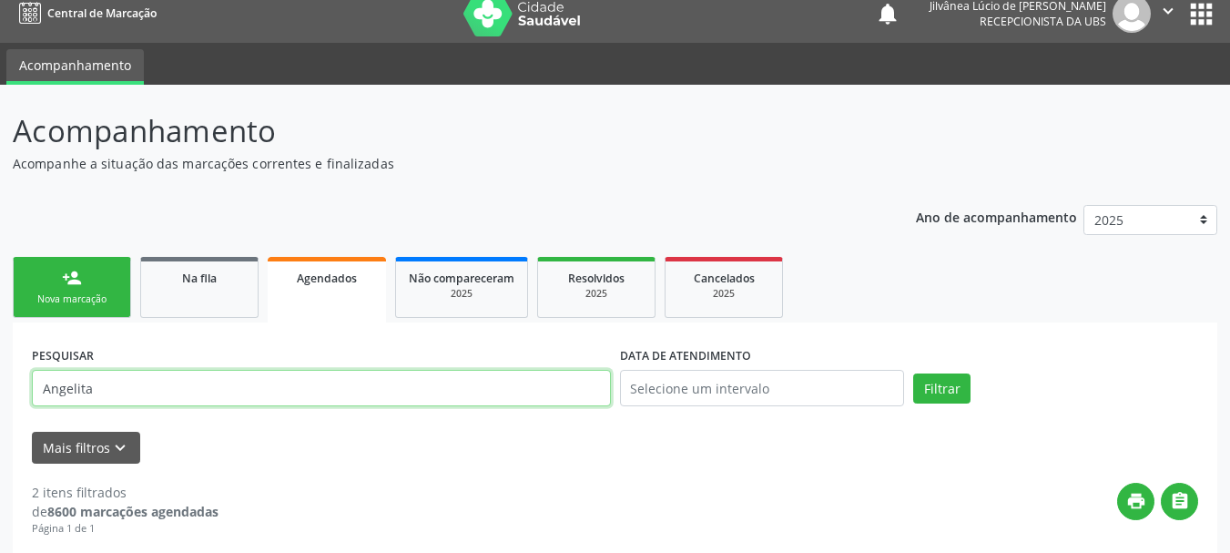
drag, startPoint x: 137, startPoint y: 389, endPoint x: 0, endPoint y: 424, distance: 141.1
paste input "[PERSON_NAME] da Silv"
click at [913, 373] on button "Filtrar" at bounding box center [941, 388] width 57 height 31
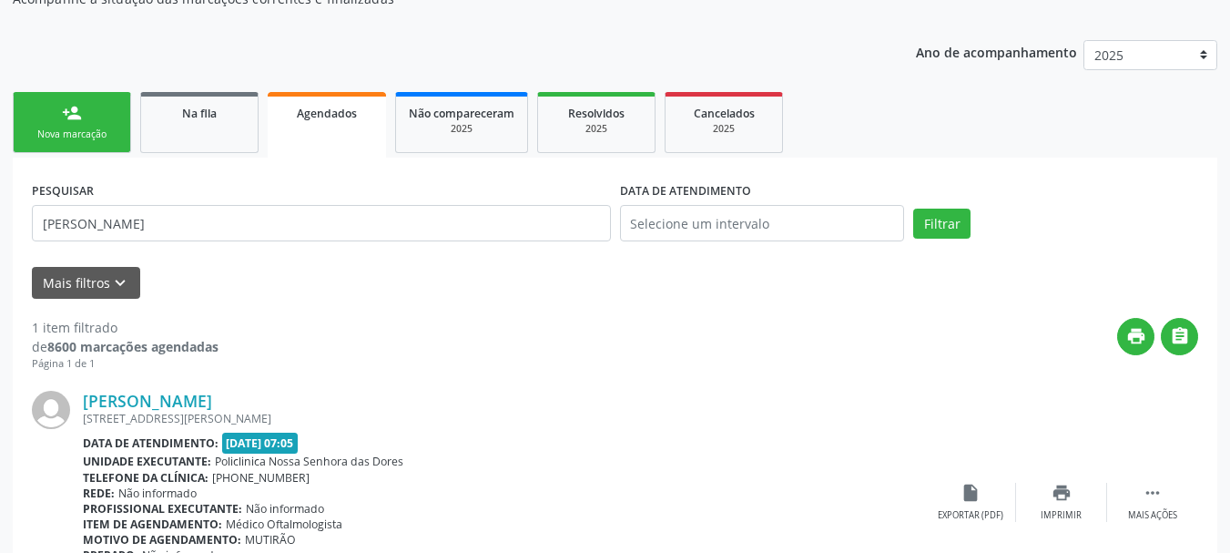
scroll to position [198, 0]
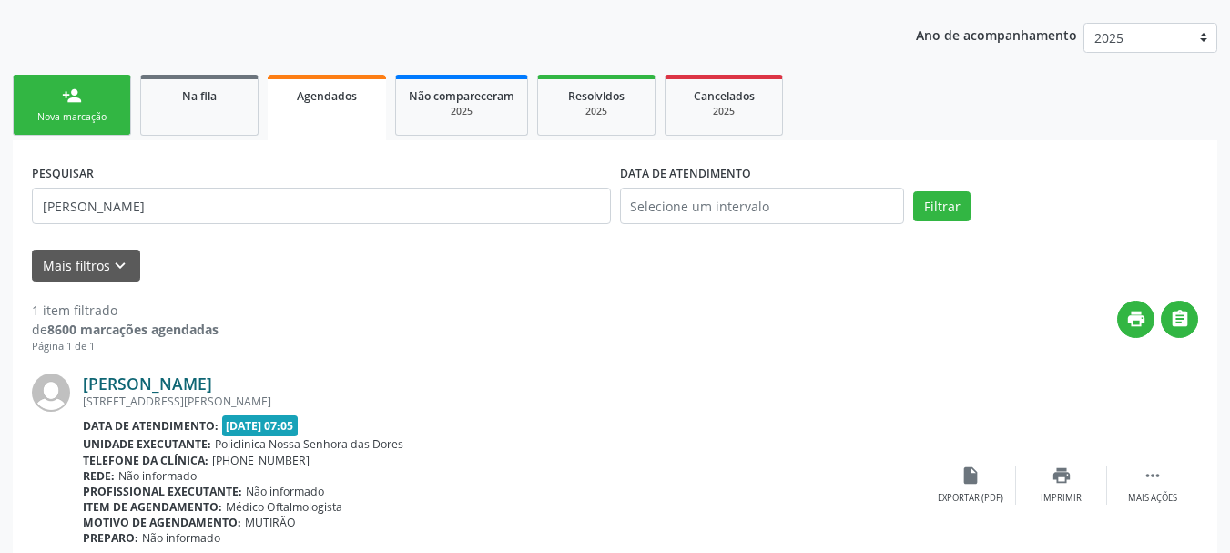
click at [120, 379] on link "[PERSON_NAME]" at bounding box center [147, 383] width 129 height 20
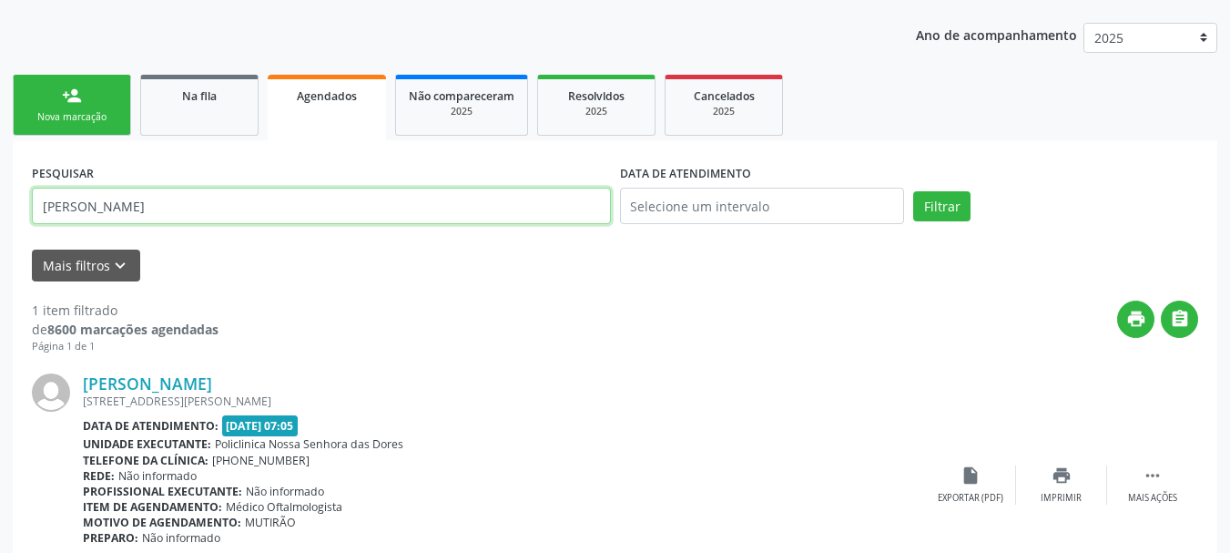
click at [154, 204] on input "[PERSON_NAME]" at bounding box center [321, 206] width 579 height 36
drag, startPoint x: 154, startPoint y: 204, endPoint x: 0, endPoint y: 229, distance: 155.9
click at [0, 229] on div "Acompanhamento Acompanhe a situação das marcações correntes e finalizadas Relat…" at bounding box center [615, 275] width 1230 height 745
paste input "[PERSON_NAME]"
click at [913, 191] on button "Filtrar" at bounding box center [941, 206] width 57 height 31
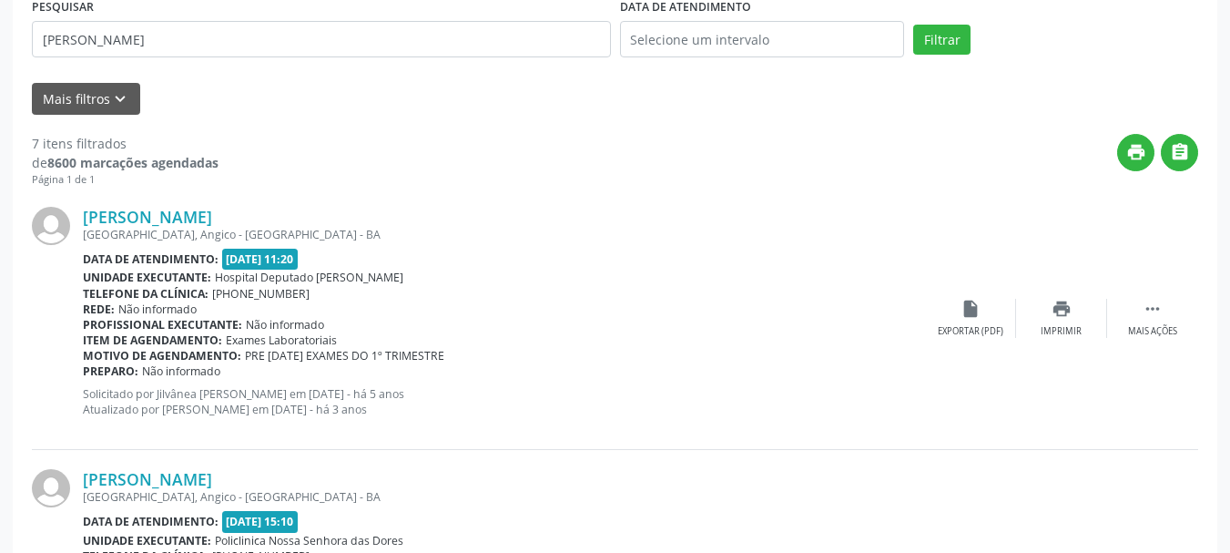
scroll to position [380, 0]
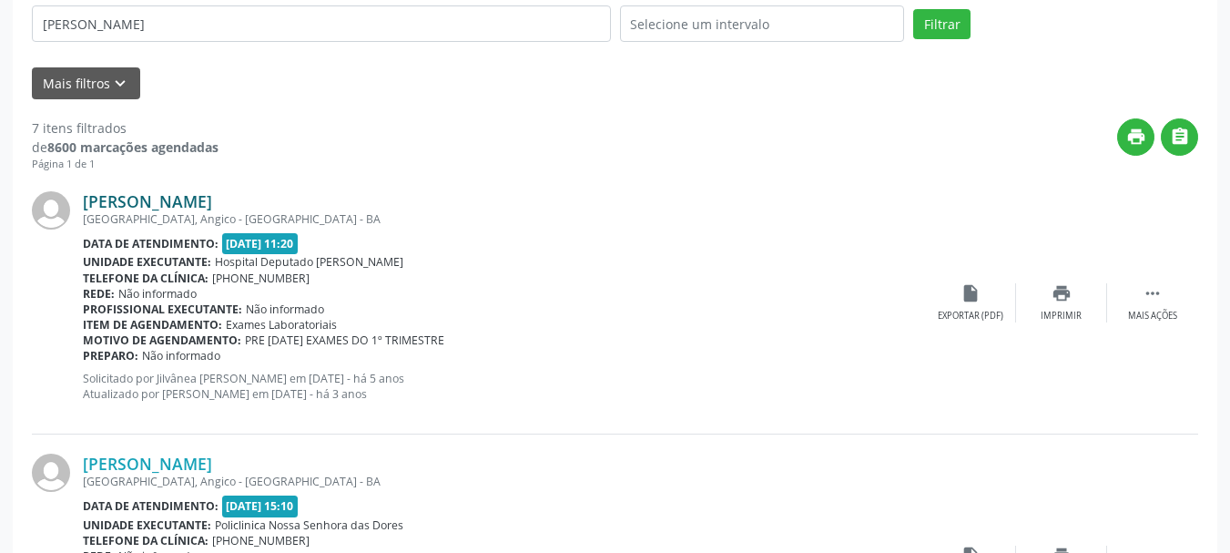
click at [122, 209] on link "[PERSON_NAME]" at bounding box center [147, 201] width 129 height 20
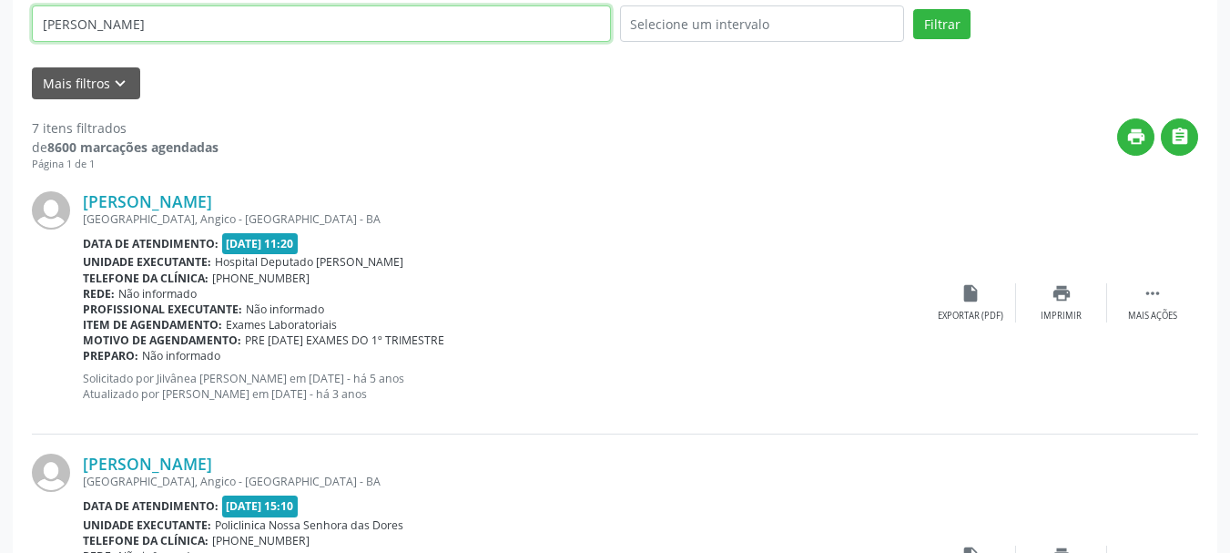
drag, startPoint x: 213, startPoint y: 29, endPoint x: 0, endPoint y: 48, distance: 213.9
paste input "[PERSON_NAME]"
click at [913, 9] on button "Filtrar" at bounding box center [941, 24] width 57 height 31
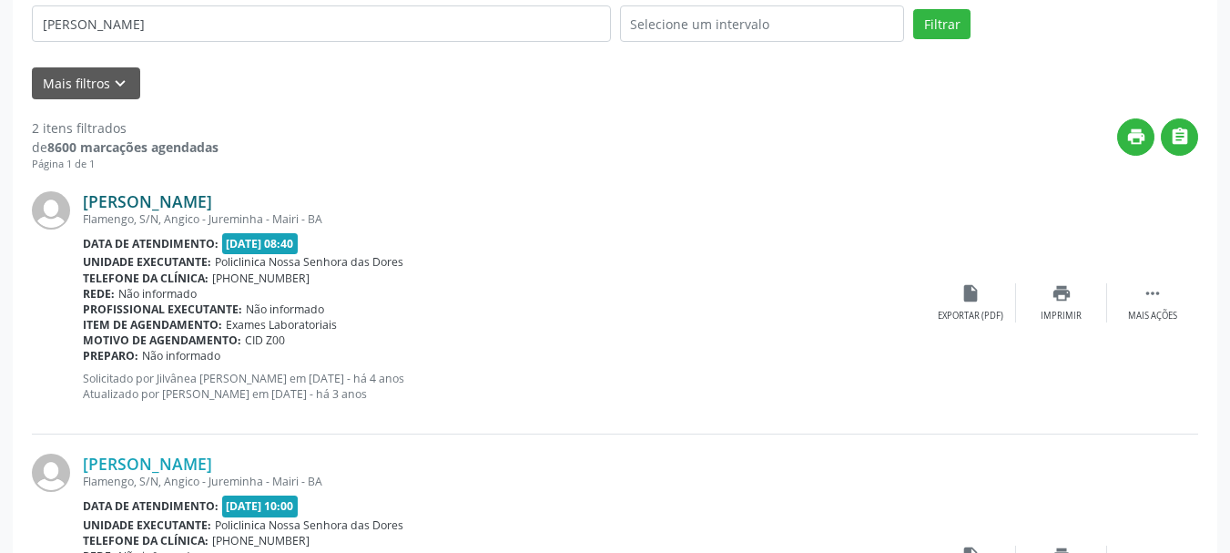
click at [145, 204] on link "[PERSON_NAME]" at bounding box center [147, 201] width 129 height 20
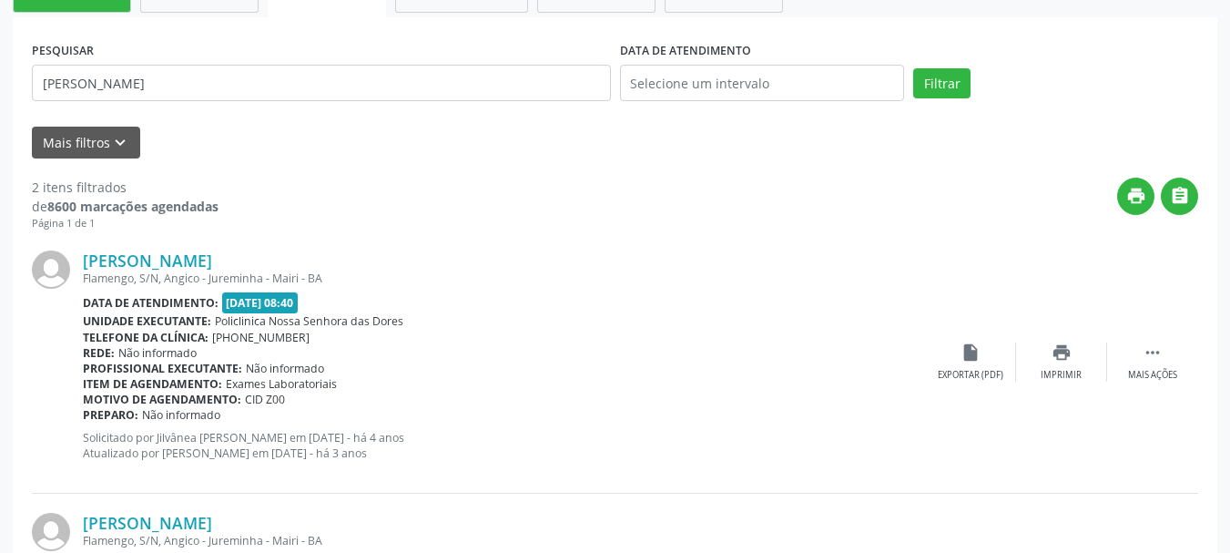
scroll to position [289, 0]
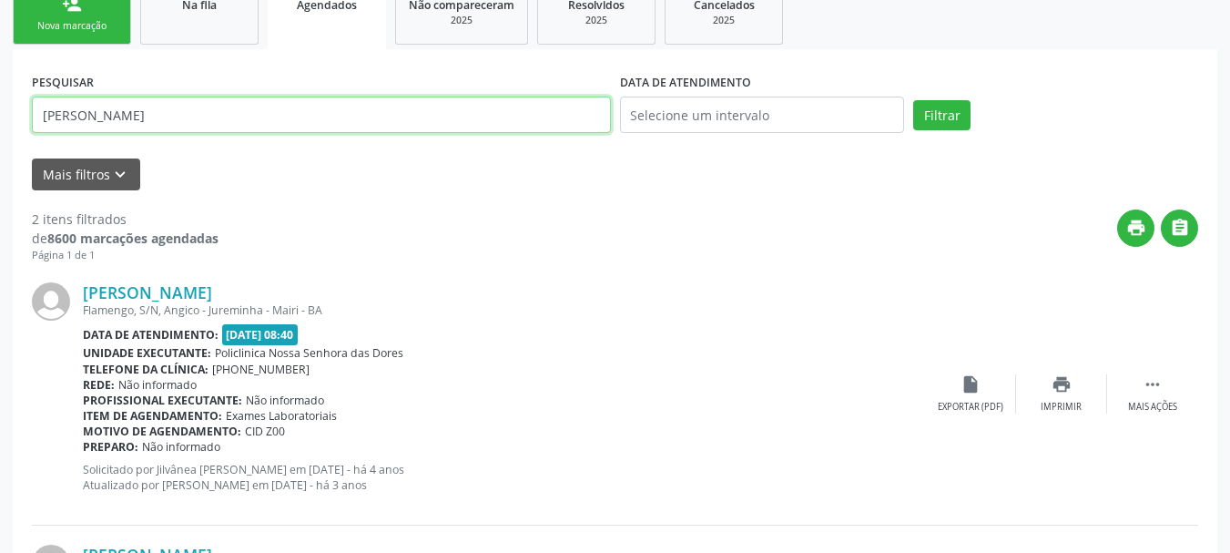
drag, startPoint x: 231, startPoint y: 117, endPoint x: 14, endPoint y: 147, distance: 219.5
click at [14, 147] on div "PESQUISAR [PERSON_NAME] DATA DE ATENDIMENTO Filtrar UNIDADE EXECUTANTE Selecion…" at bounding box center [615, 427] width 1204 height 756
paste input "[PERSON_NAME]"
type input "[PERSON_NAME]"
click at [913, 100] on button "Filtrar" at bounding box center [941, 115] width 57 height 31
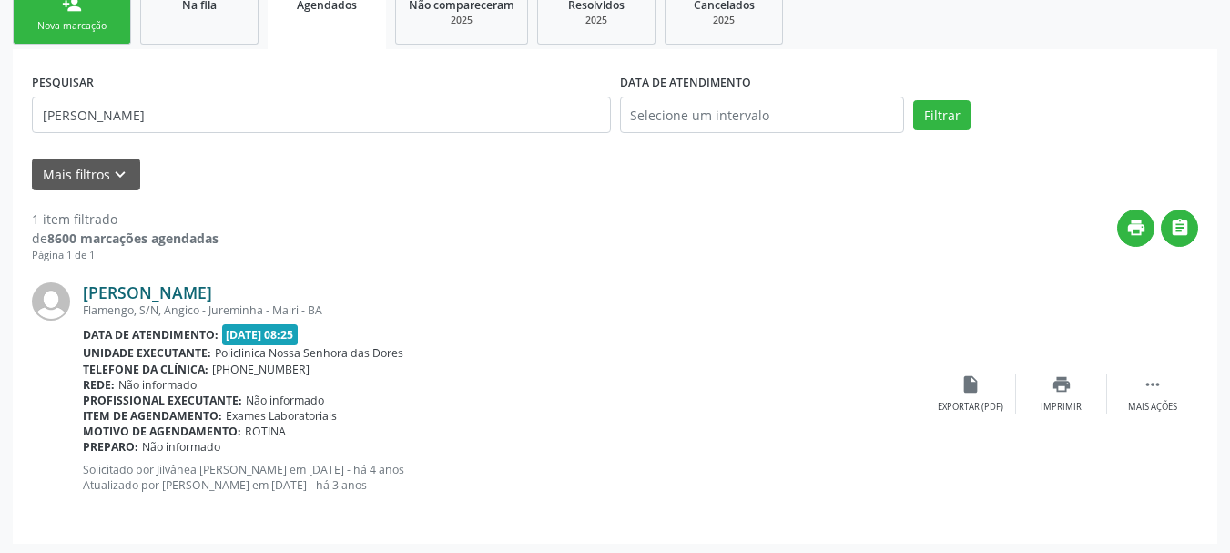
click at [120, 291] on link "[PERSON_NAME]" at bounding box center [147, 292] width 129 height 20
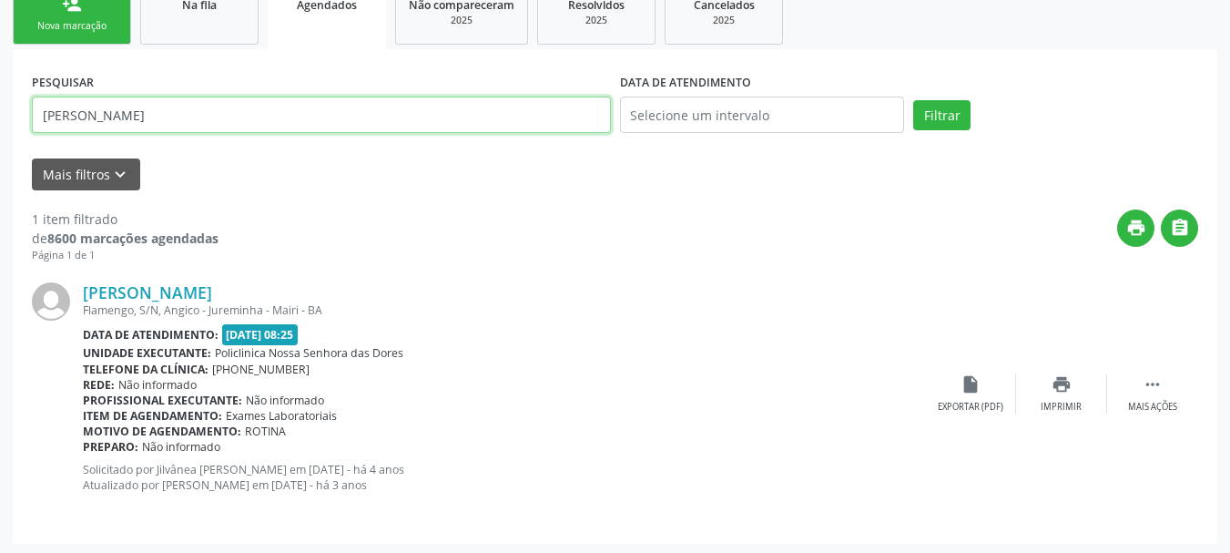
drag, startPoint x: 207, startPoint y: 124, endPoint x: 0, endPoint y: 196, distance: 218.8
click at [0, 196] on div "Acompanhamento Acompanhe a situação das marcações correntes e finalizadas Relat…" at bounding box center [615, 184] width 1230 height 745
